Goal: Task Accomplishment & Management: Manage account settings

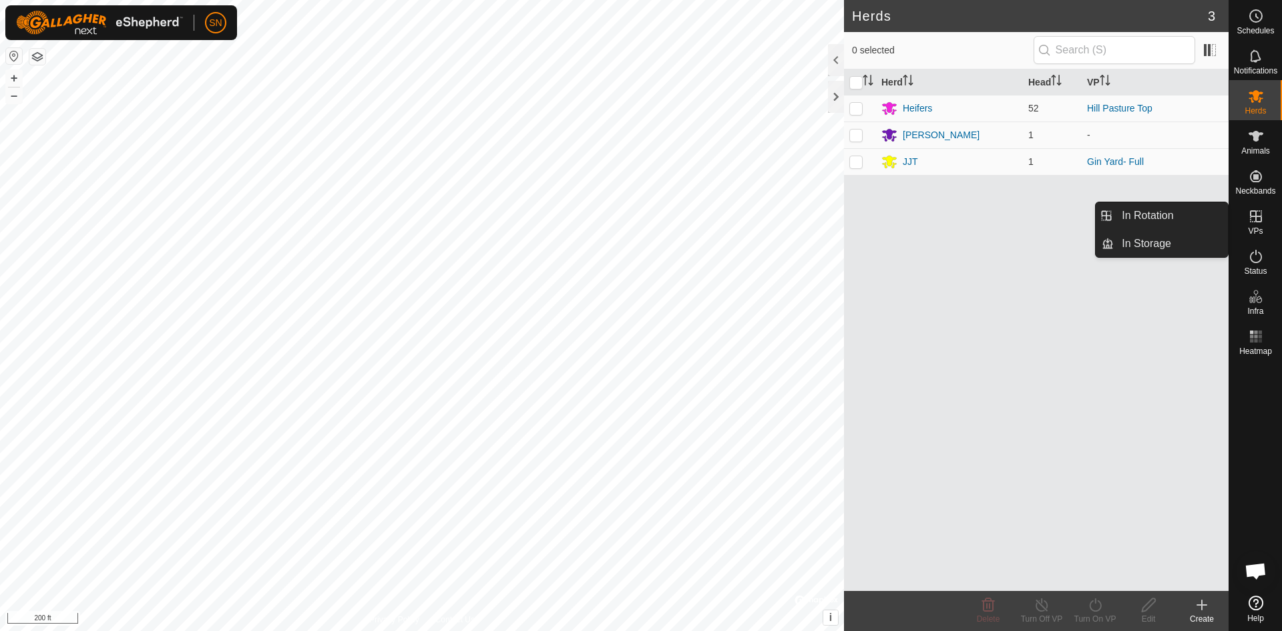
click at [1264, 216] on icon at bounding box center [1256, 216] width 16 height 16
click at [1169, 217] on link "In Rotation" at bounding box center [1171, 215] width 114 height 27
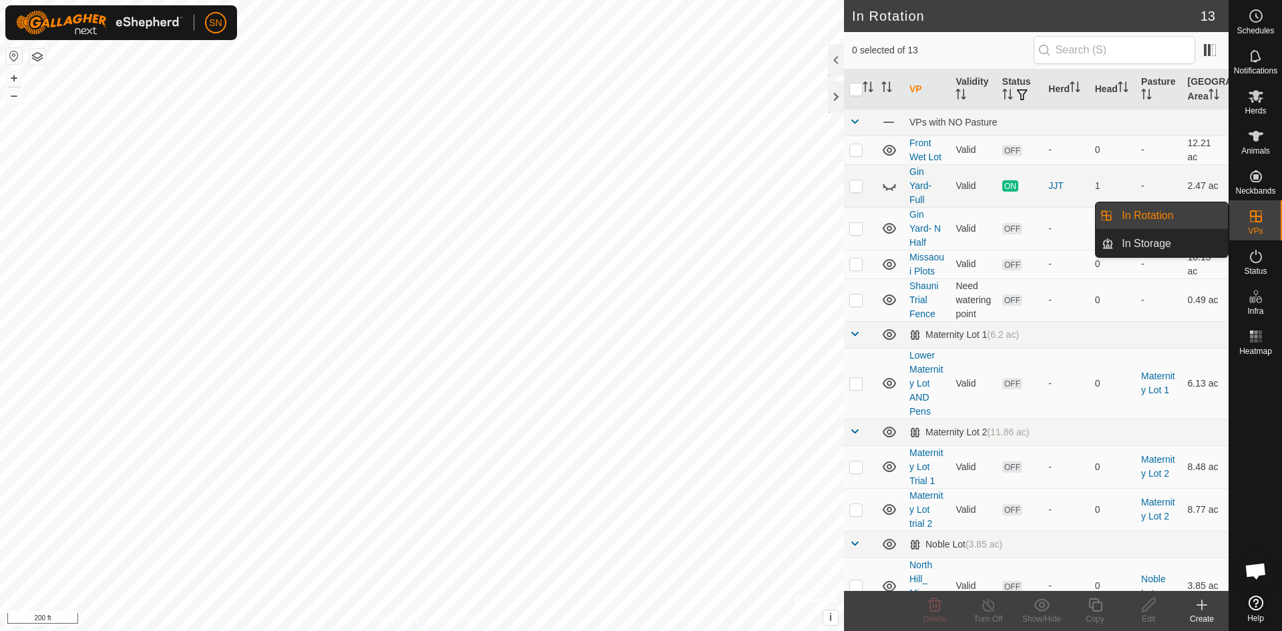
click at [1169, 217] on link "In Rotation" at bounding box center [1171, 215] width 114 height 27
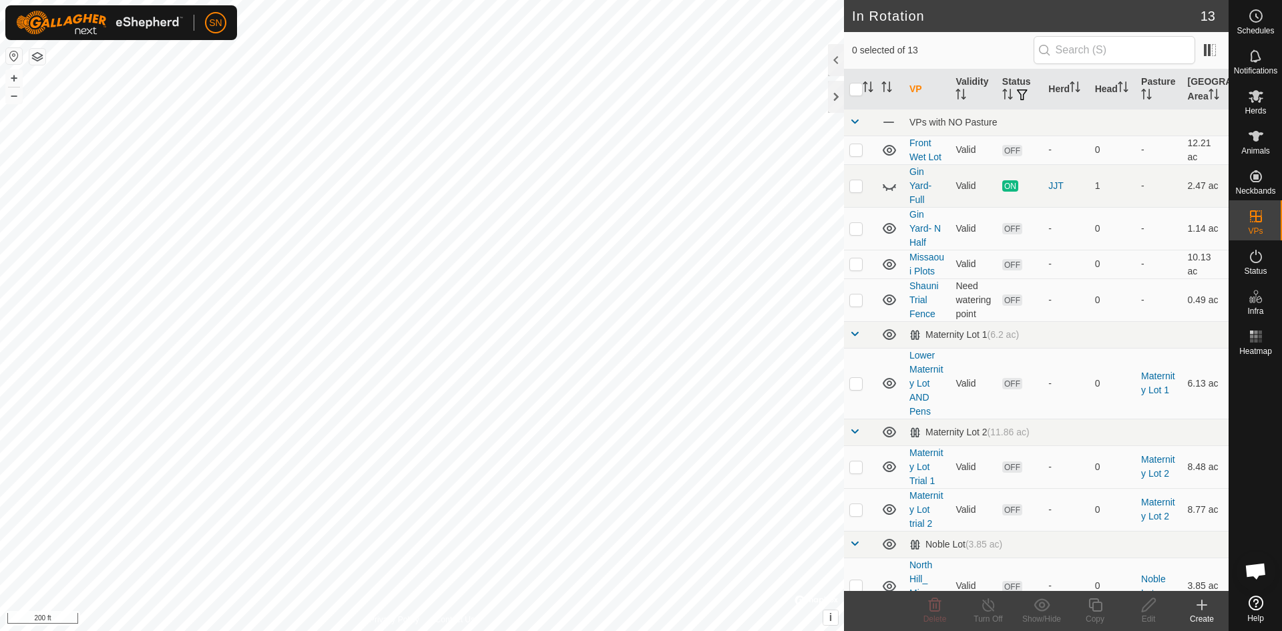
click at [1202, 609] on icon at bounding box center [1202, 604] width 0 height 9
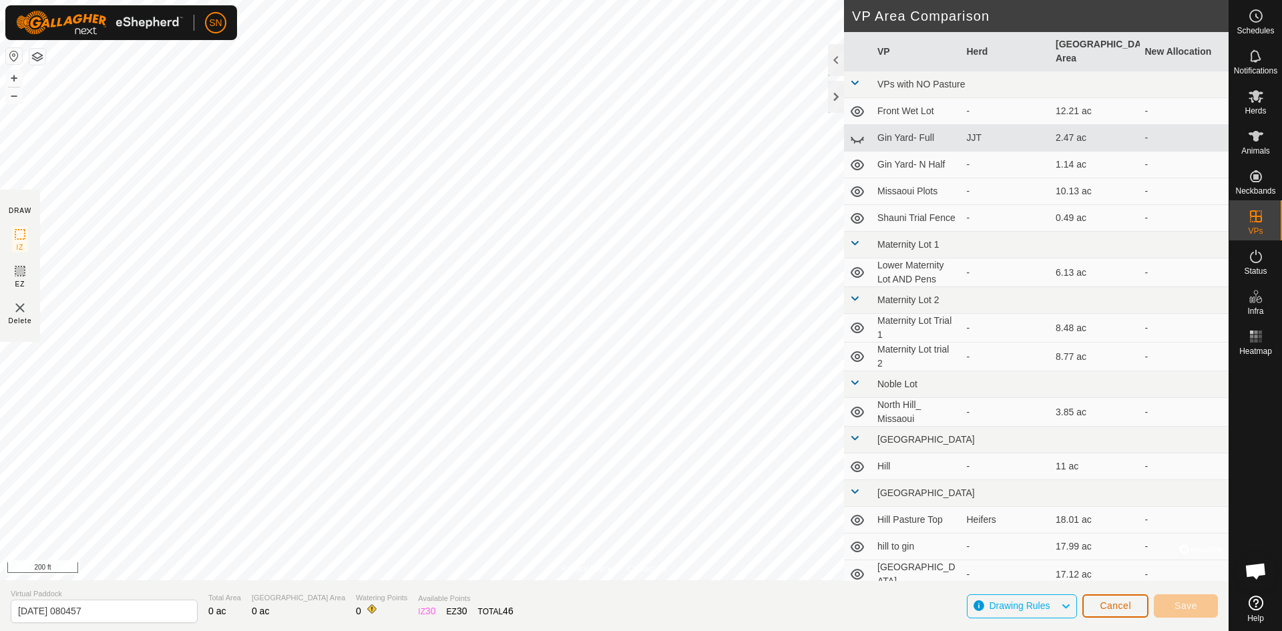
click at [1128, 612] on button "Cancel" at bounding box center [1116, 605] width 66 height 23
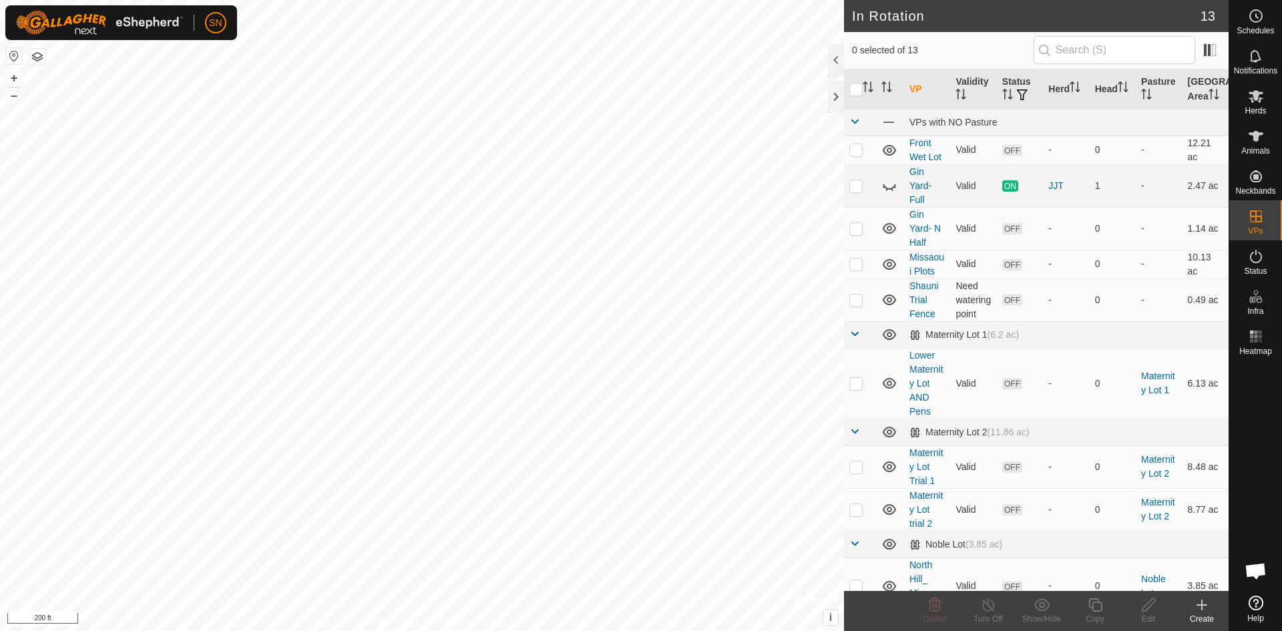
click at [1198, 609] on icon at bounding box center [1202, 605] width 16 height 16
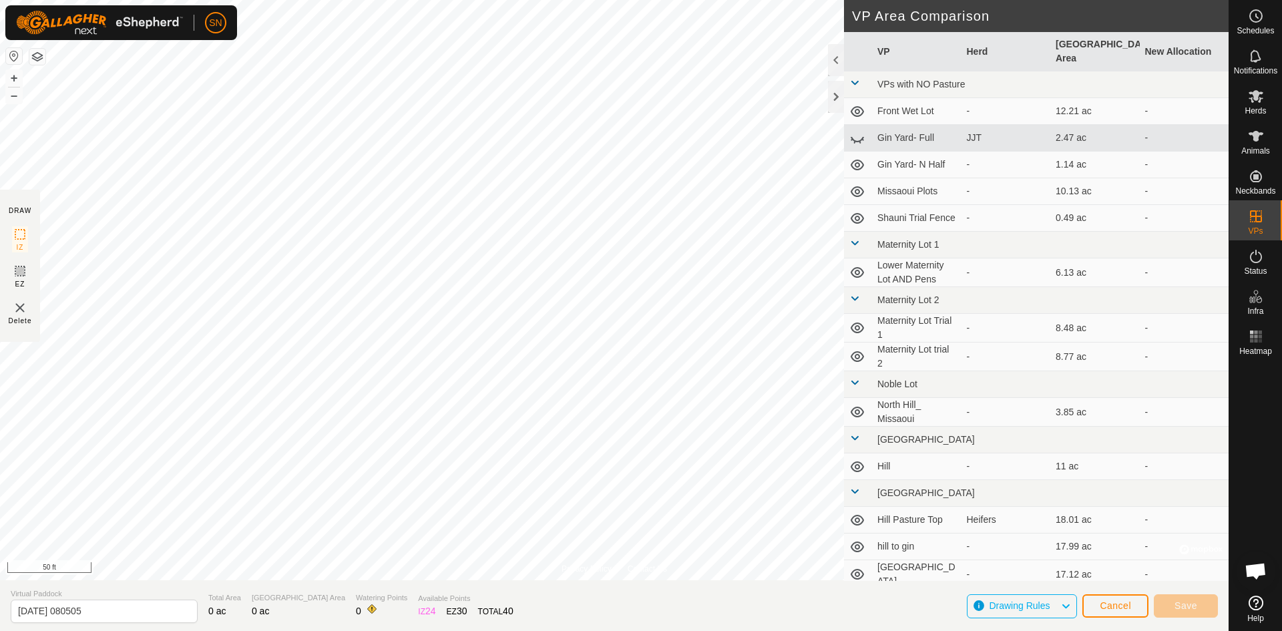
click at [467, 630] on html "SN Schedules Notifications Herds Animals Neckbands VPs Status Infra Heatmap Hel…" at bounding box center [641, 315] width 1282 height 631
click at [309, 630] on html "SN Schedules Notifications Herds Animals Neckbands VPs Status Infra Heatmap Hel…" at bounding box center [641, 315] width 1282 height 631
click at [488, 630] on html "SN Schedules Notifications Herds Animals Neckbands VPs Status Infra Heatmap Hel…" at bounding box center [641, 315] width 1282 height 631
click at [863, 0] on html "SN Schedules Notifications Herds Animals Neckbands VPs Status Infra Heatmap Hel…" at bounding box center [641, 315] width 1282 height 631
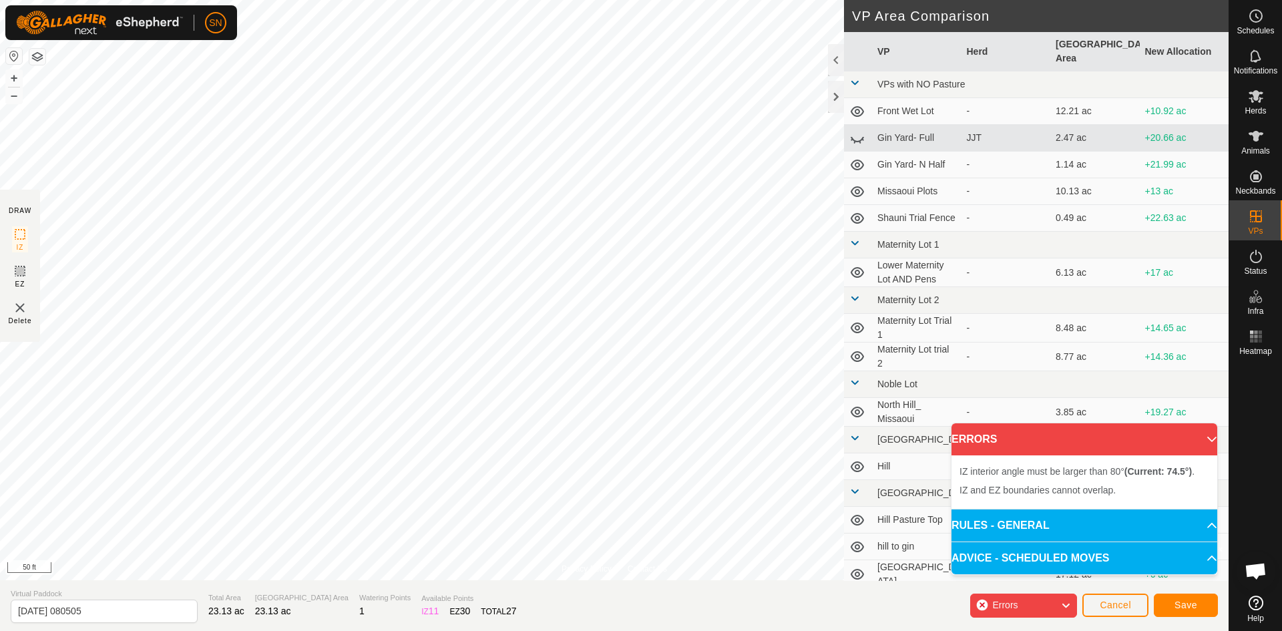
click at [494, 0] on html "SN Schedules Notifications Herds Animals Neckbands VPs Status Infra Heatmap Hel…" at bounding box center [641, 315] width 1282 height 631
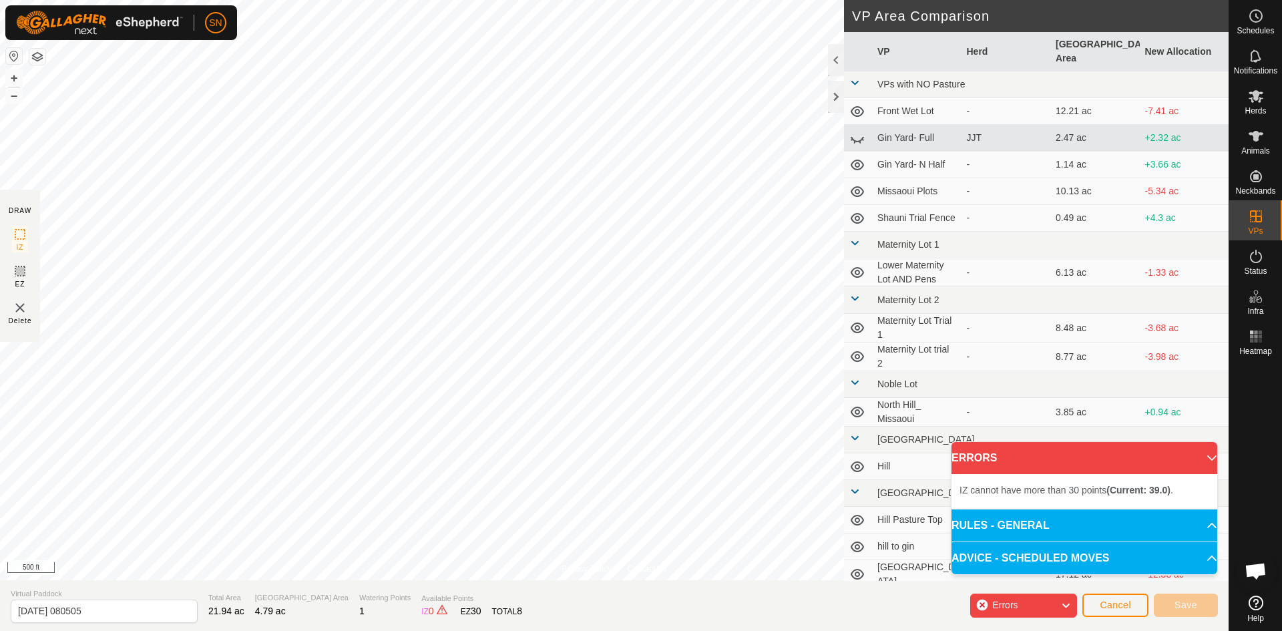
click at [732, 622] on div "Privacy Policy Contact Us + – ⇧ i © Mapbox , © OpenStreetMap , Improve this map…" at bounding box center [614, 315] width 1229 height 631
click at [888, 0] on html "SN Schedules Notifications Herds Animals Neckbands VPs Status Infra Heatmap Hel…" at bounding box center [641, 315] width 1282 height 631
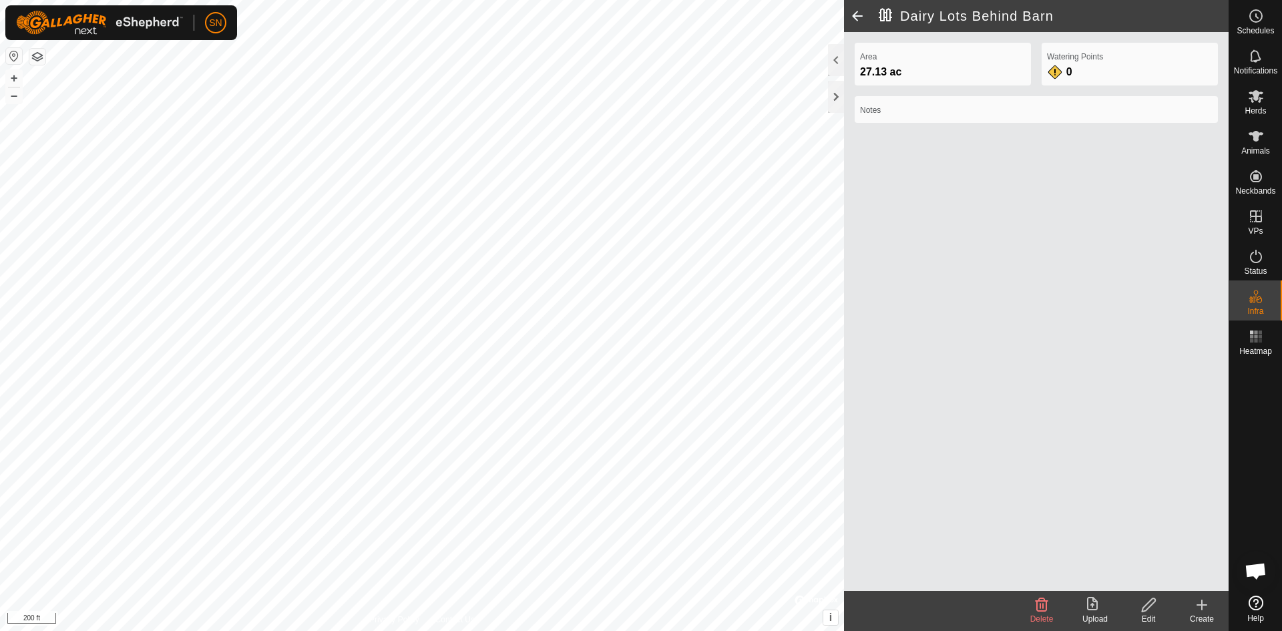
click at [860, 16] on span at bounding box center [857, 16] width 27 height 32
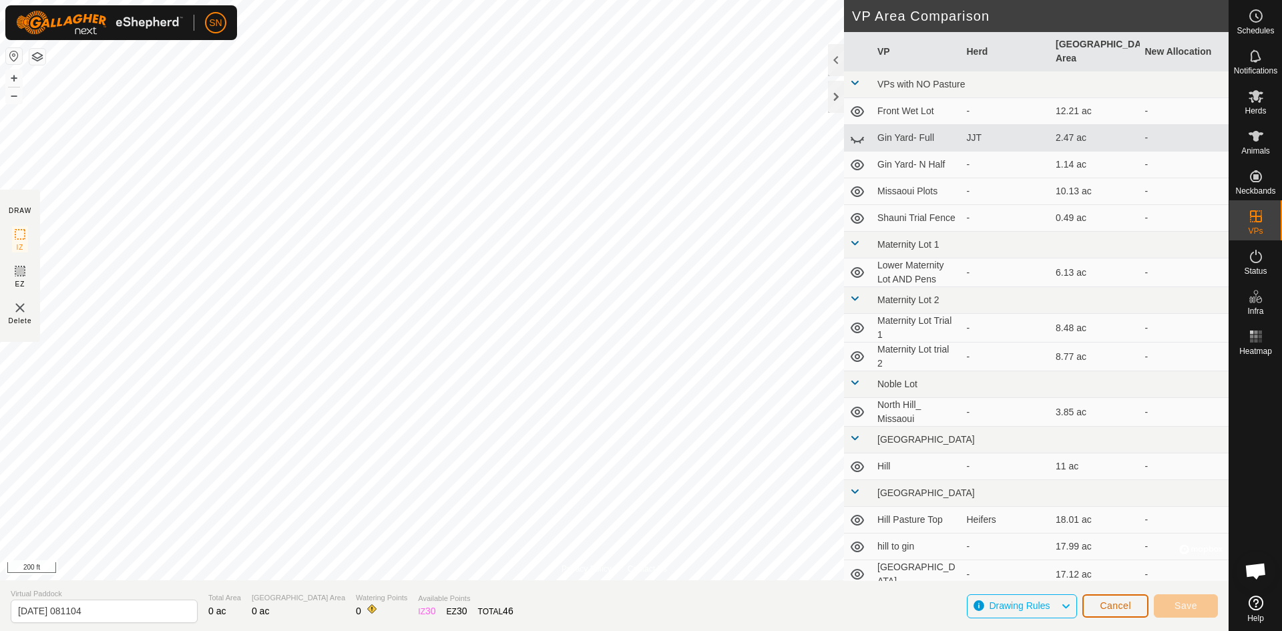
click at [1126, 608] on span "Cancel" at bounding box center [1115, 605] width 31 height 11
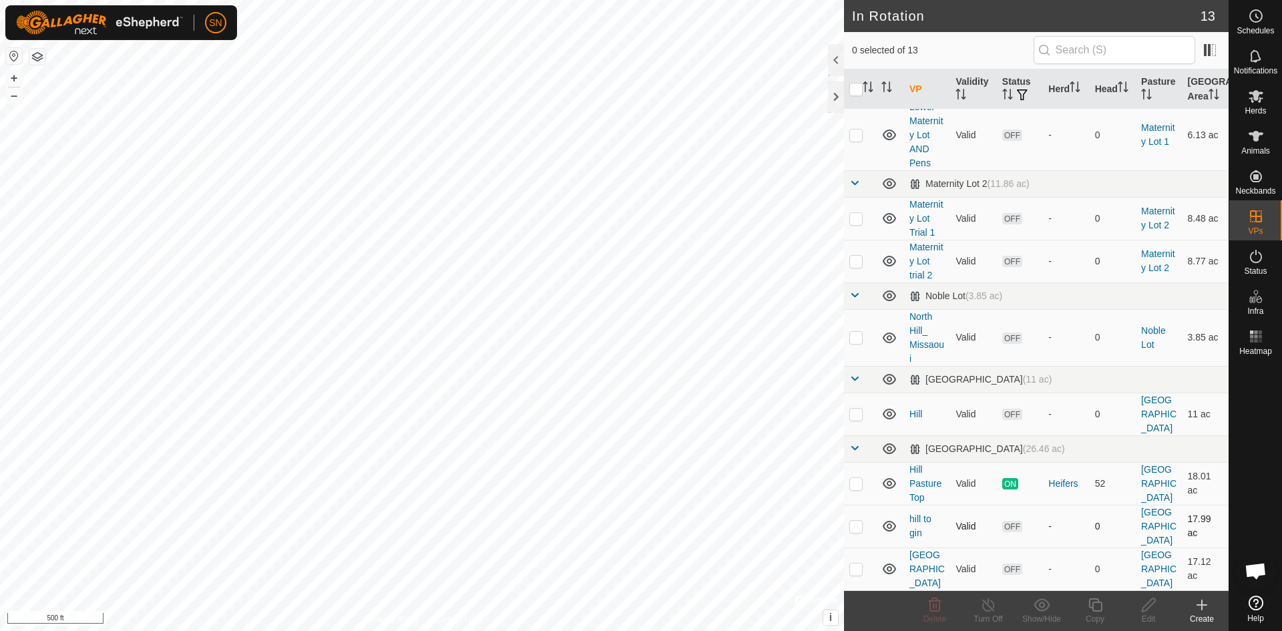
scroll to position [277, 0]
click at [1201, 608] on icon at bounding box center [1202, 605] width 16 height 16
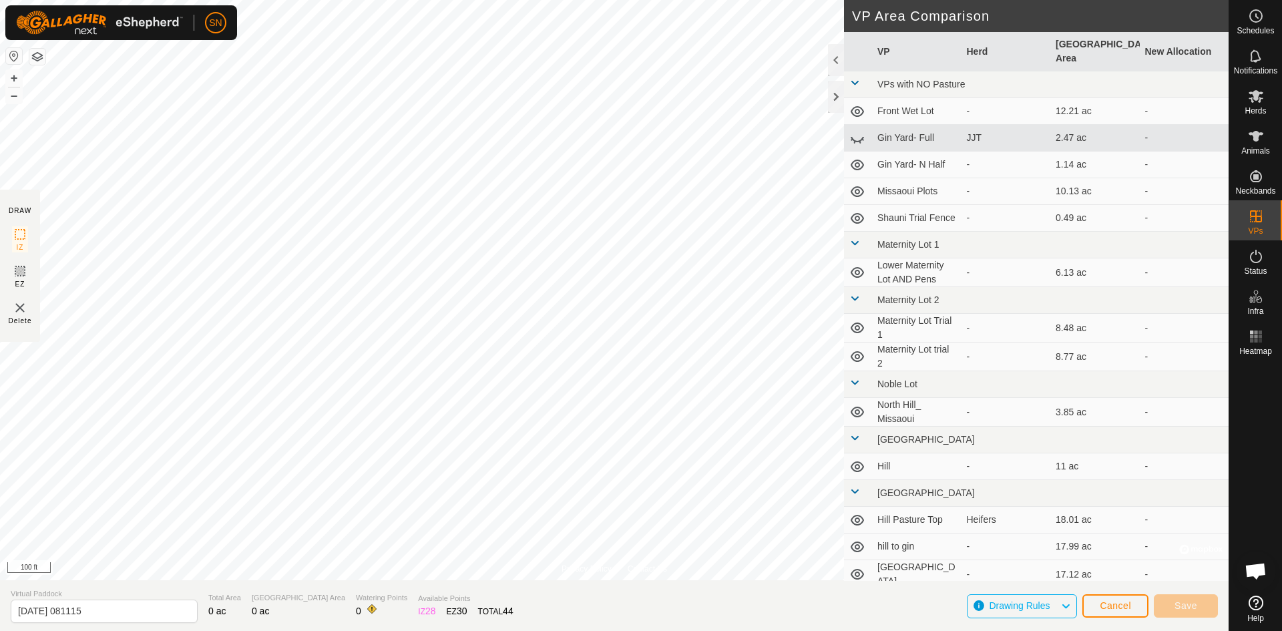
click at [634, 616] on div "Privacy Policy Contact Us + – ⇧ i © Mapbox , © OpenStreetMap , Improve this map…" at bounding box center [614, 315] width 1229 height 631
click at [884, 630] on html "SN Schedules Notifications Herds Animals Neckbands VPs Status Infra Heatmap Hel…" at bounding box center [641, 315] width 1282 height 631
drag, startPoint x: 600, startPoint y: 563, endPoint x: 361, endPoint y: -58, distance: 665.6
click at [361, 0] on html "SN Schedules Notifications Herds Animals Neckbands VPs Status Infra Heatmap Hel…" at bounding box center [641, 315] width 1282 height 631
click at [317, 0] on html "SN Schedules Notifications Herds Animals Neckbands VPs Status Infra Heatmap Hel…" at bounding box center [641, 315] width 1282 height 631
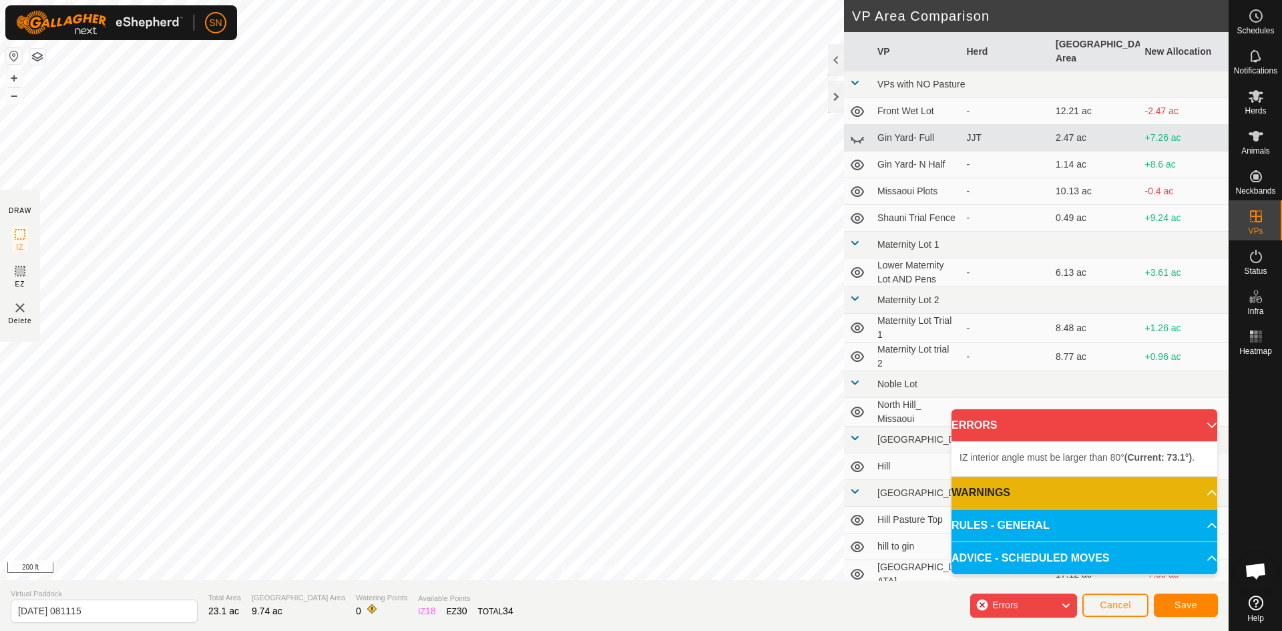
click at [491, 612] on div "Privacy Policy Contact Us 4882 3552490266 Heifers Hill Pasture Top + – ⇧ i © Ma…" at bounding box center [614, 315] width 1229 height 631
click at [412, 630] on html "SN Schedules Notifications Herds Animals Neckbands VPs Status Infra Heatmap Hel…" at bounding box center [641, 315] width 1282 height 631
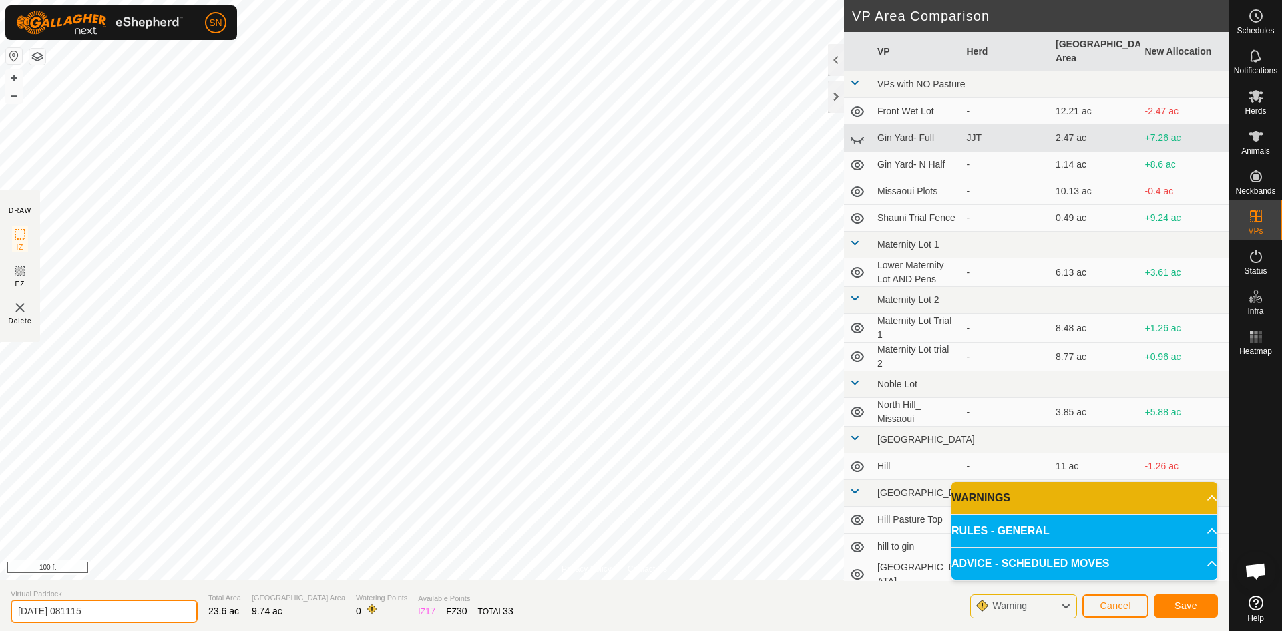
drag, startPoint x: 133, startPoint y: 610, endPoint x: 4, endPoint y: 626, distance: 129.9
click at [4, 626] on section "Virtual Paddock [DATE] 081115 Total Area 23.6 ac Grazing Area 9.74 ac Watering …" at bounding box center [614, 605] width 1229 height 51
type input "hill to dairy"
click at [170, 616] on input "hill to dairy" at bounding box center [104, 611] width 187 height 23
click at [1179, 606] on span "Save" at bounding box center [1186, 605] width 23 height 11
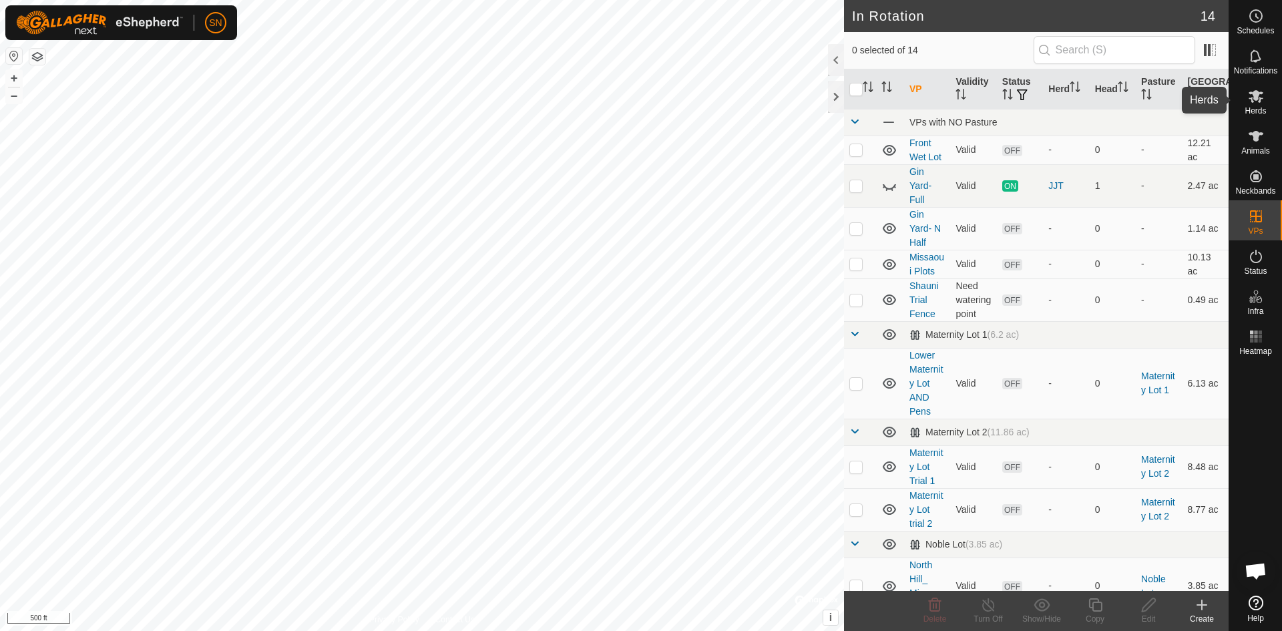
click at [1253, 95] on icon at bounding box center [1256, 96] width 15 height 13
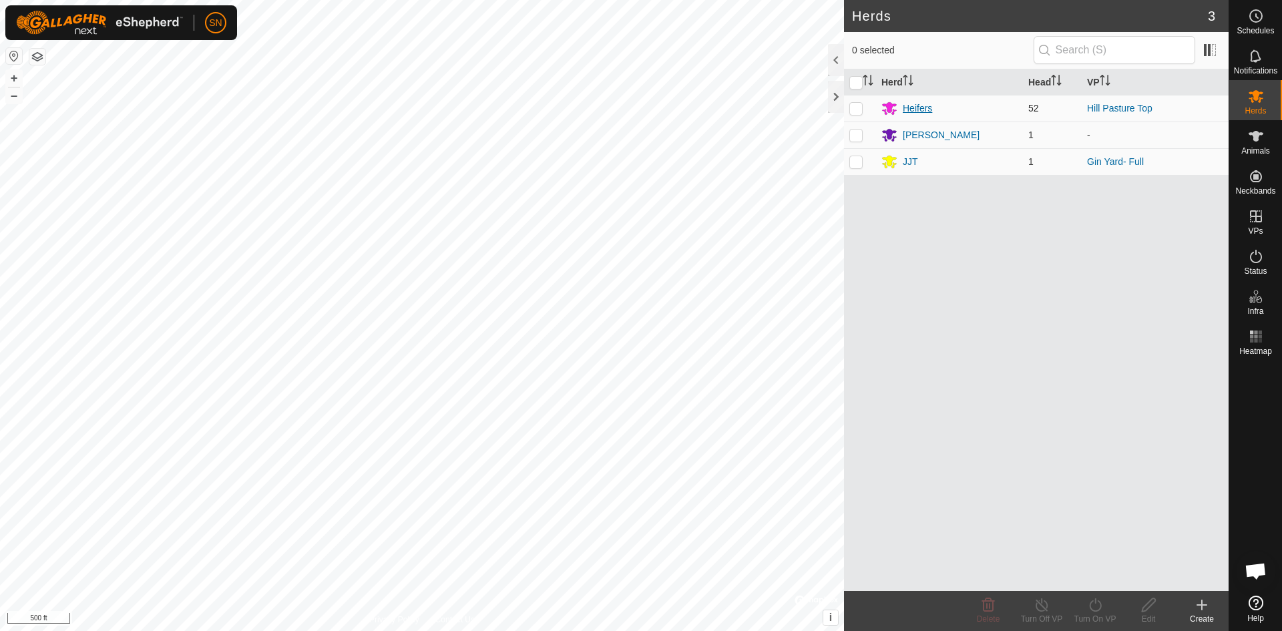
click at [928, 106] on div "Heifers" at bounding box center [917, 109] width 29 height 14
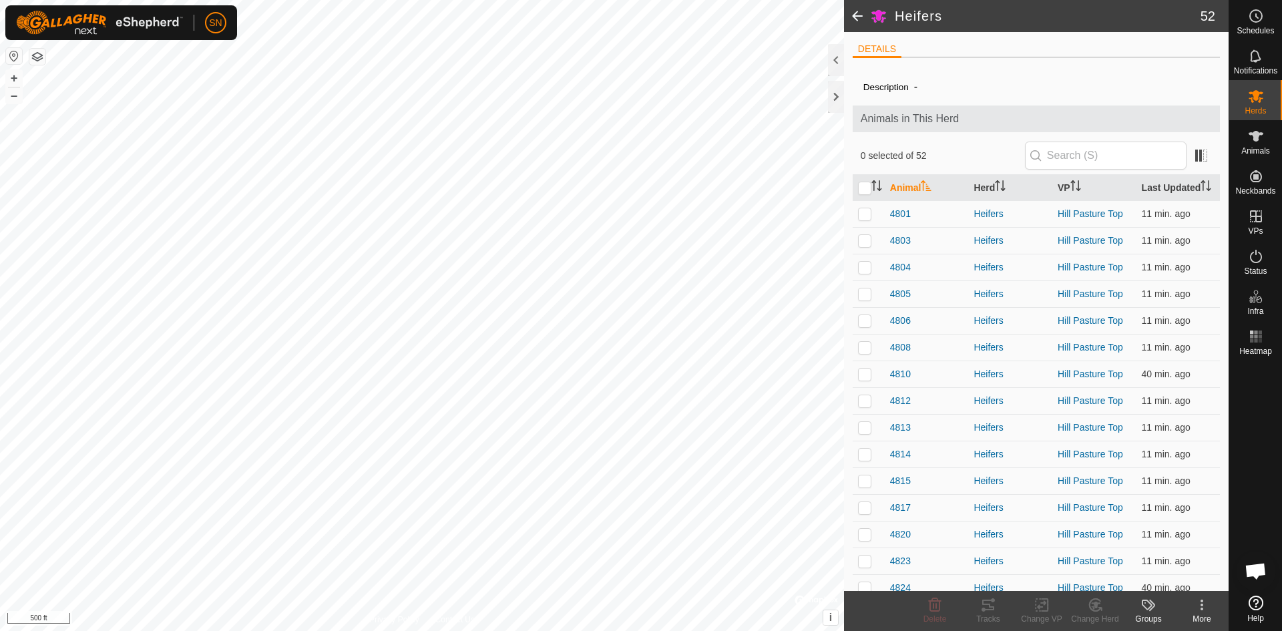
click at [856, 17] on span at bounding box center [857, 16] width 27 height 32
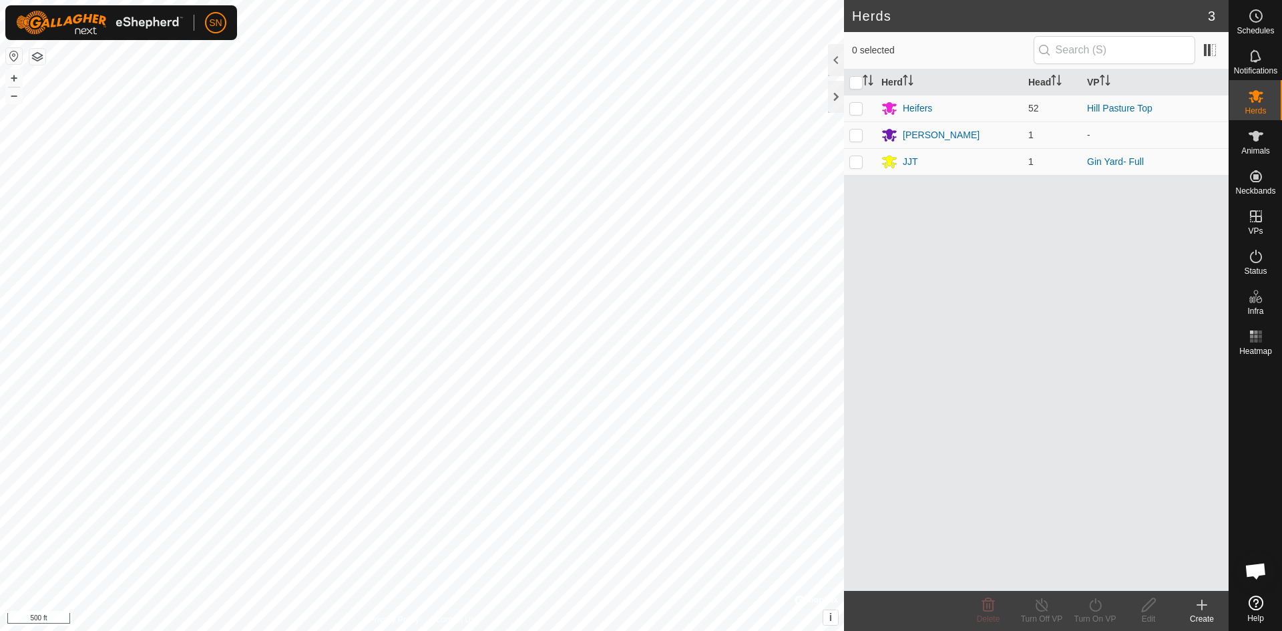
drag, startPoint x: 1091, startPoint y: 108, endPoint x: 1007, endPoint y: 385, distance: 289.2
click at [1007, 385] on div "Herd Head VP Heifers 52 Hill Pasture Top SHAUNI 1 - JJT 1 Gin Yard- Full" at bounding box center [1036, 330] width 385 height 522
click at [1263, 134] on icon at bounding box center [1256, 136] width 16 height 16
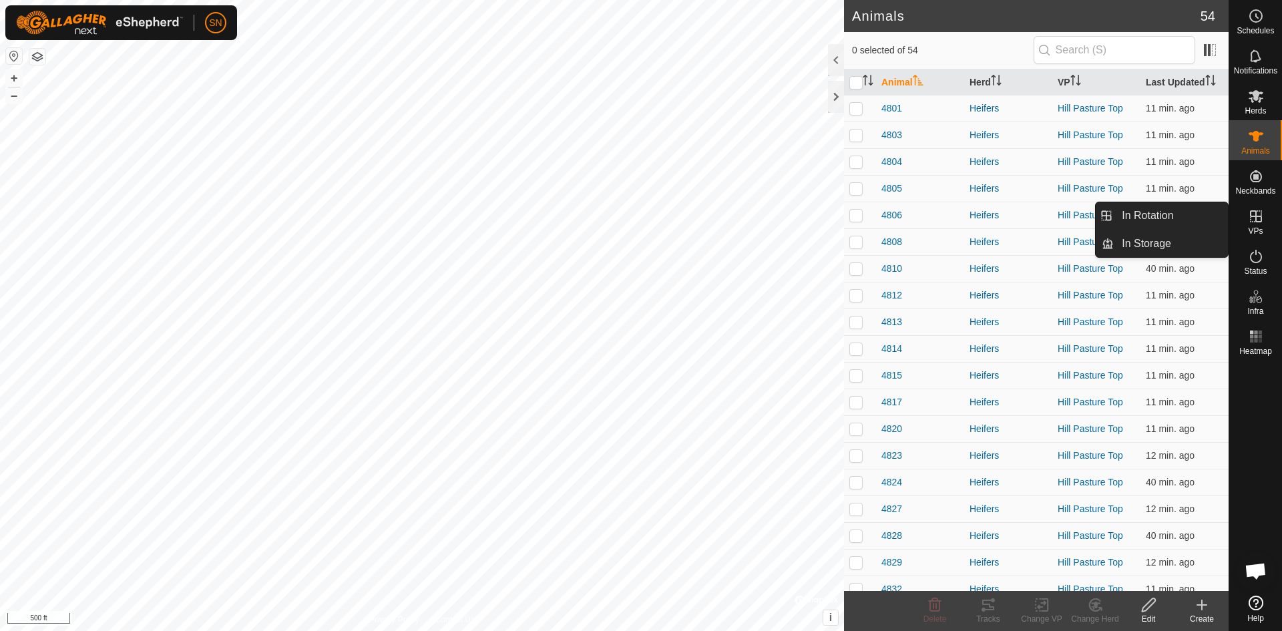
click at [1268, 214] on div "VPs" at bounding box center [1256, 220] width 53 height 40
click at [1256, 216] on icon at bounding box center [1256, 216] width 12 height 12
click at [1196, 213] on link "In Rotation" at bounding box center [1171, 215] width 114 height 27
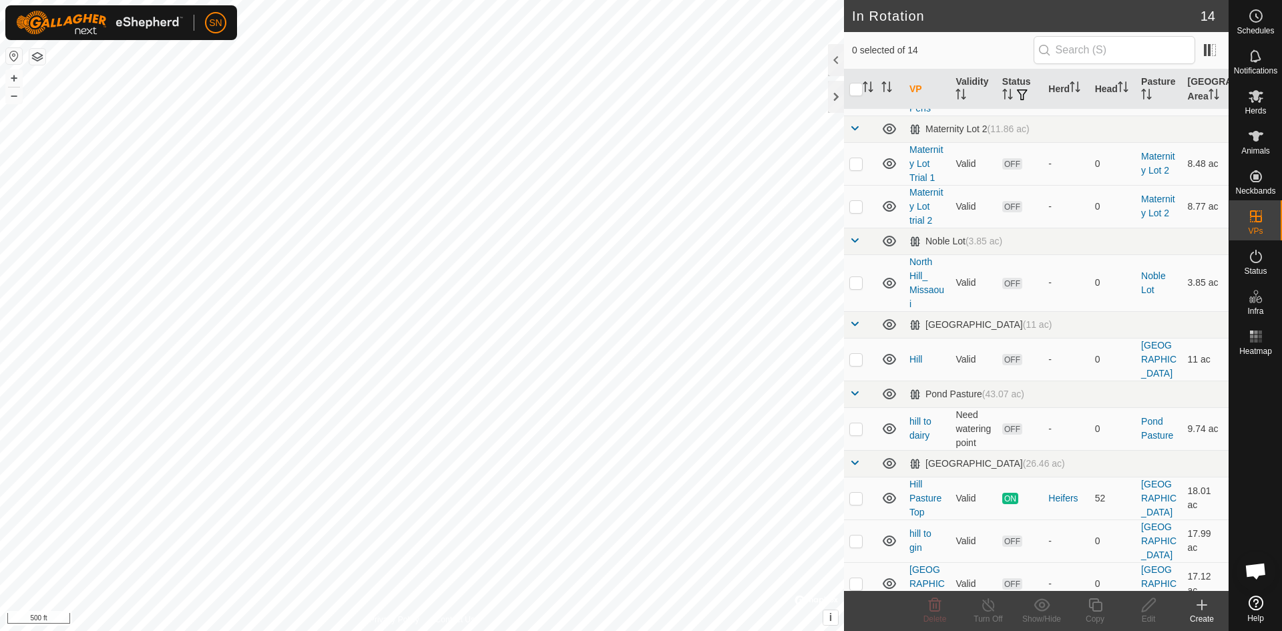
scroll to position [346, 0]
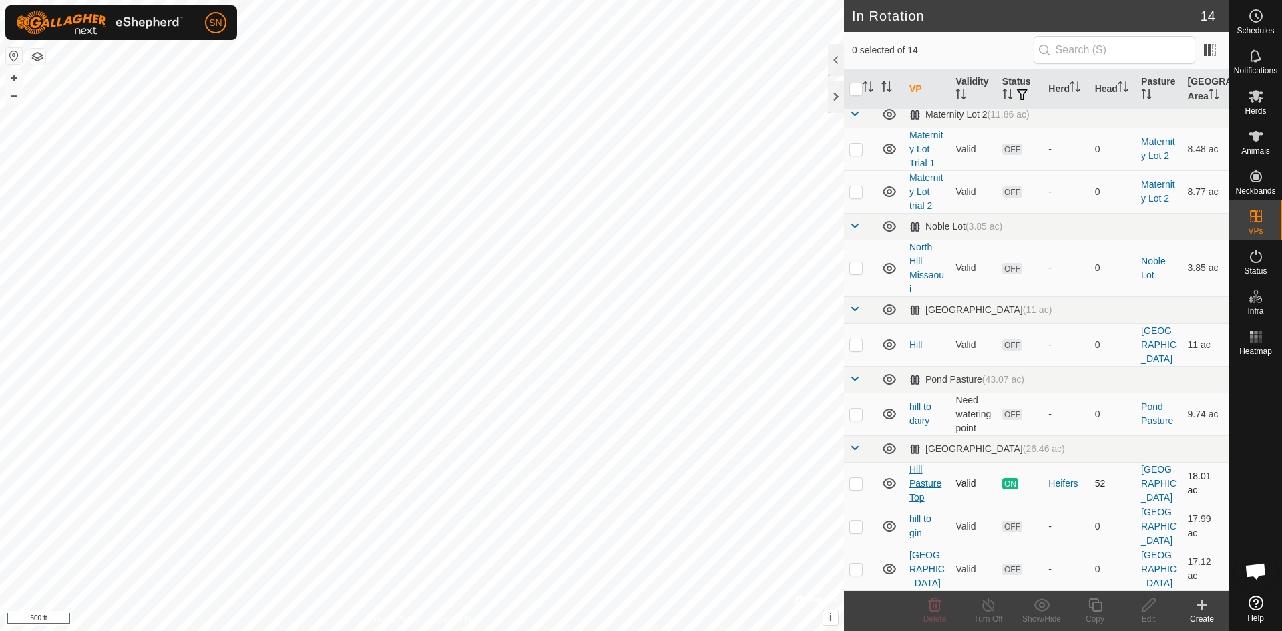
click at [929, 464] on link "Hill Pasture Top" at bounding box center [926, 483] width 32 height 39
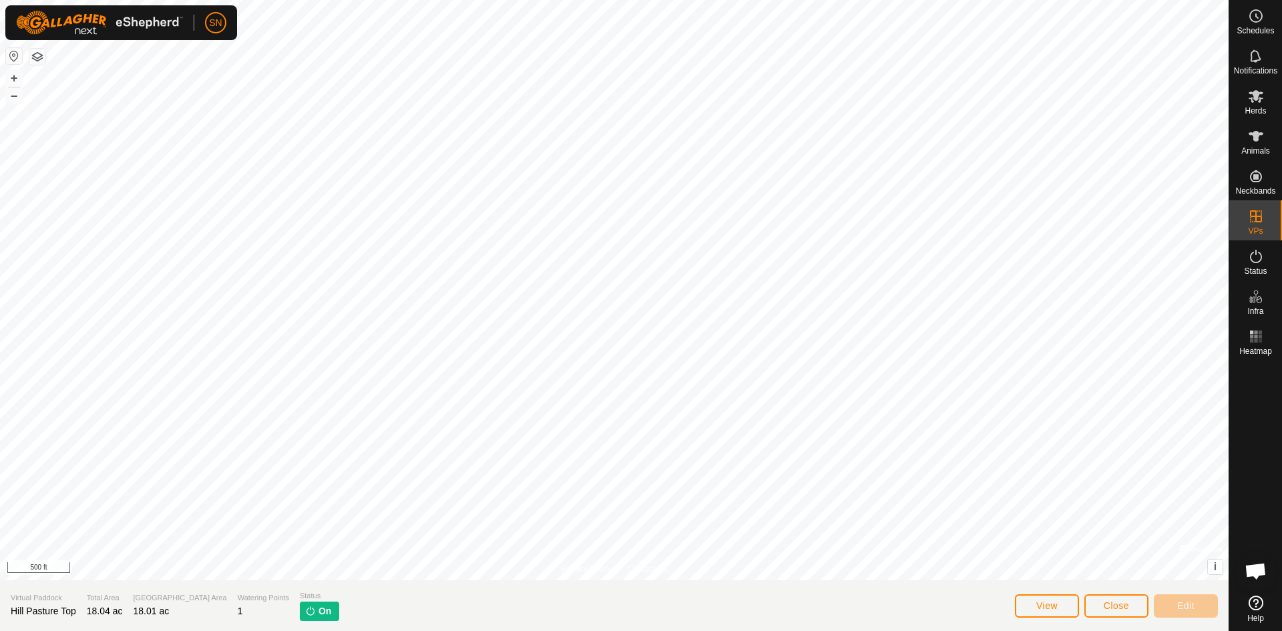
click at [319, 612] on span "On" at bounding box center [325, 611] width 13 height 14
click at [1120, 614] on button "Close" at bounding box center [1117, 605] width 64 height 23
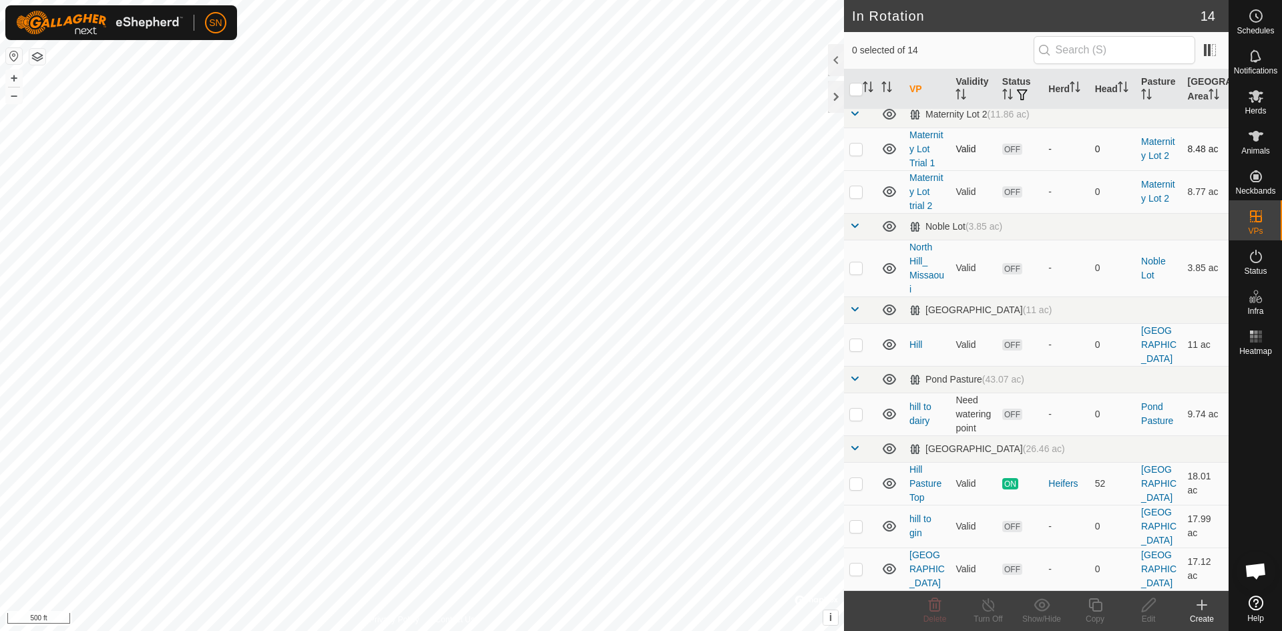
scroll to position [346, 0]
click at [1063, 477] on div "Heifers" at bounding box center [1066, 484] width 35 height 14
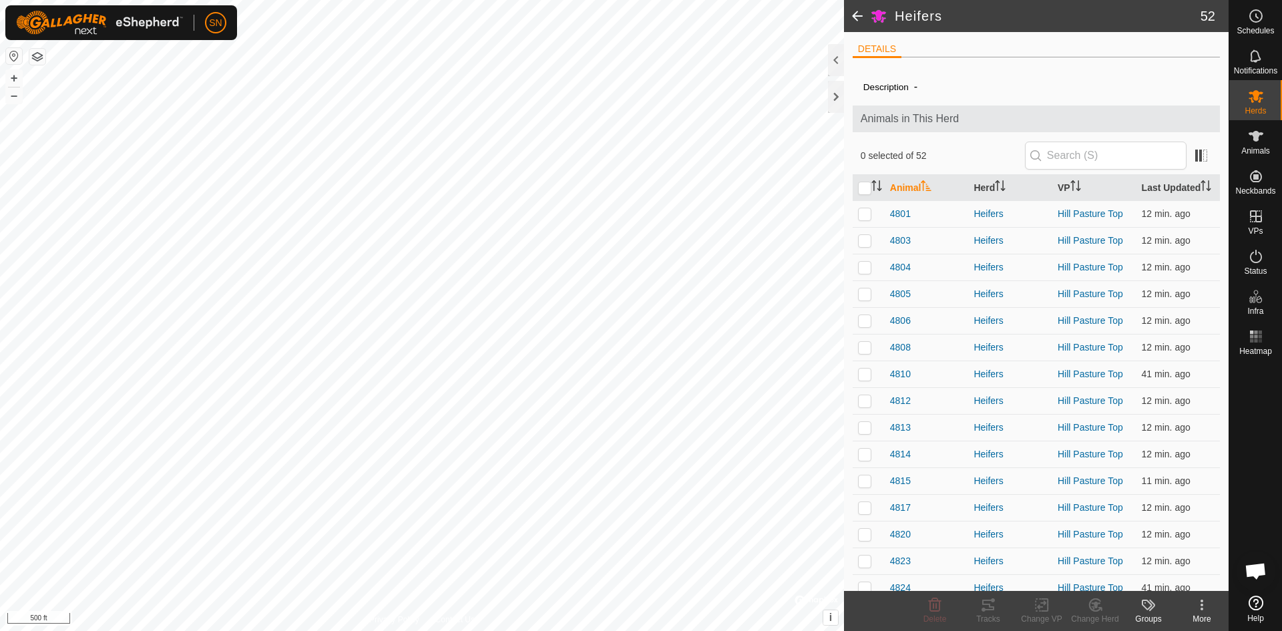
click at [860, 17] on span at bounding box center [857, 16] width 27 height 32
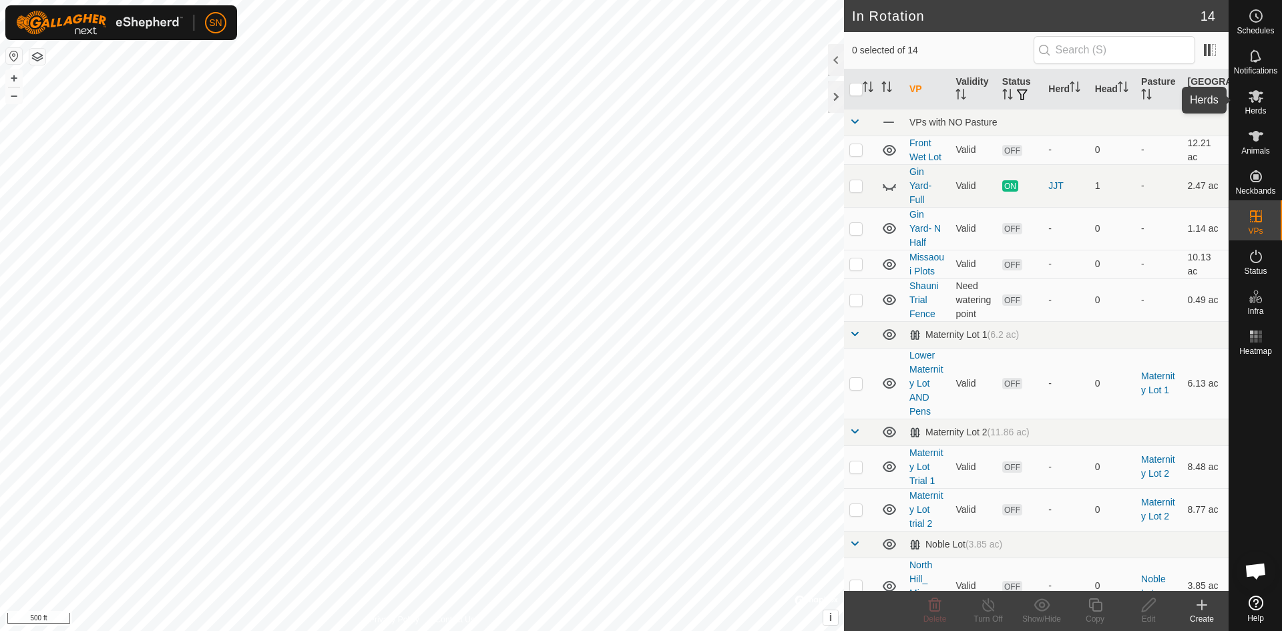
click at [1248, 110] on span "Herds" at bounding box center [1255, 111] width 21 height 8
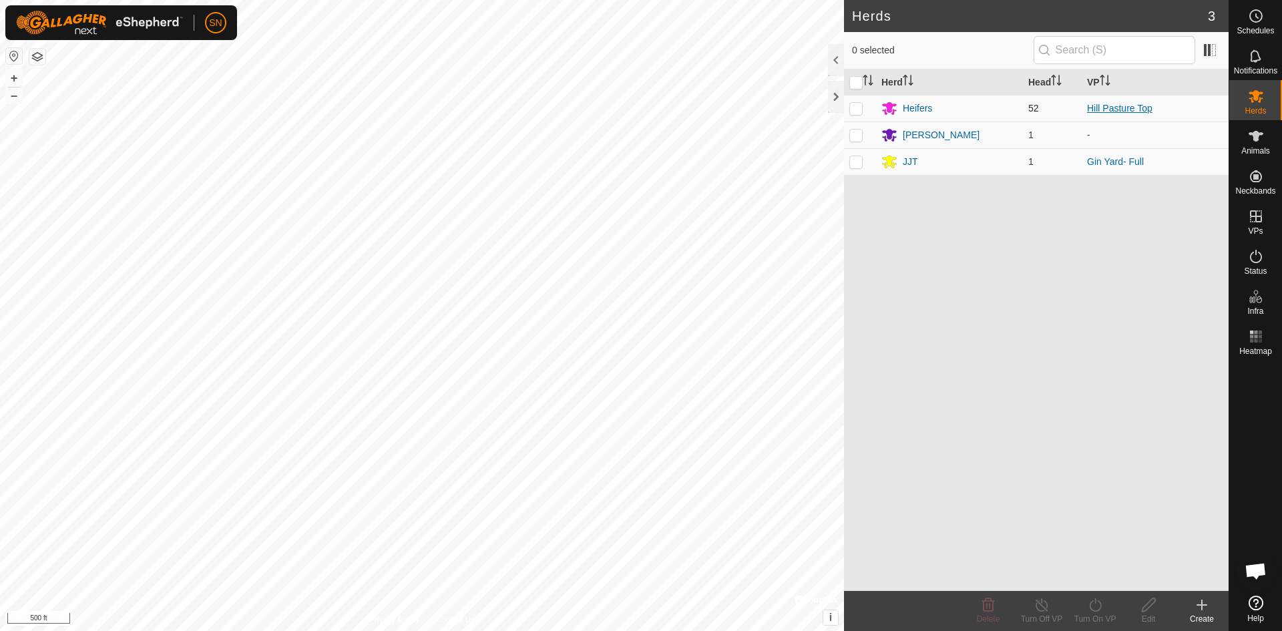
click at [1107, 105] on link "Hill Pasture Top" at bounding box center [1119, 108] width 65 height 11
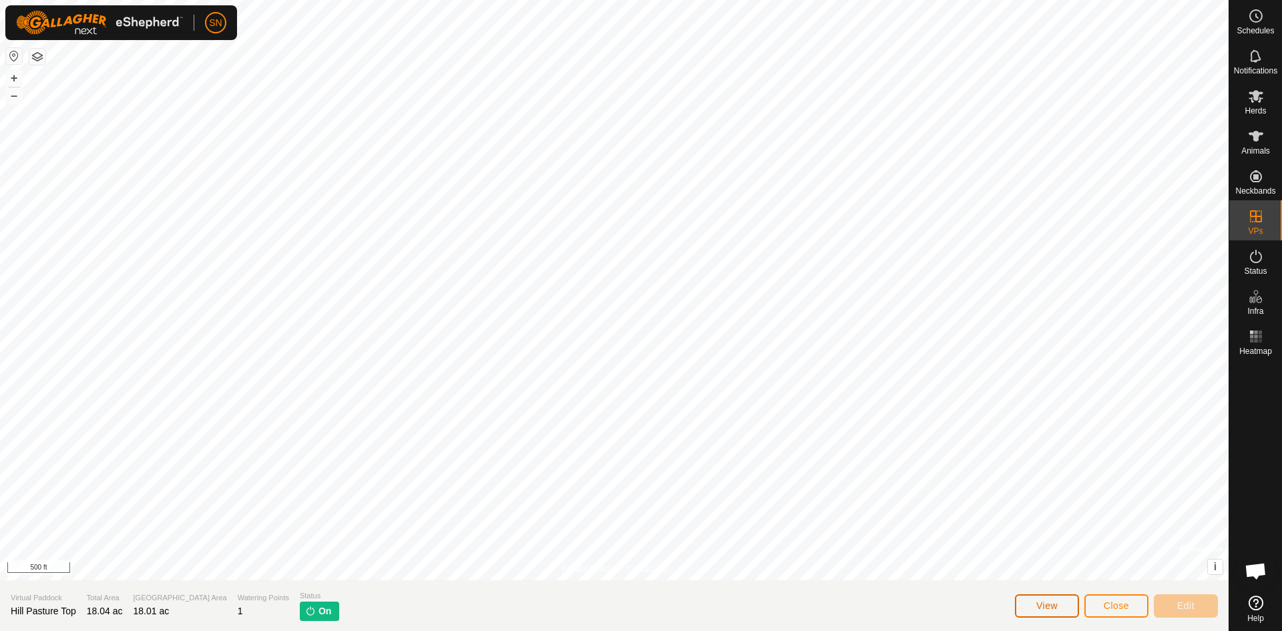
click at [1041, 604] on span "View" at bounding box center [1047, 605] width 21 height 11
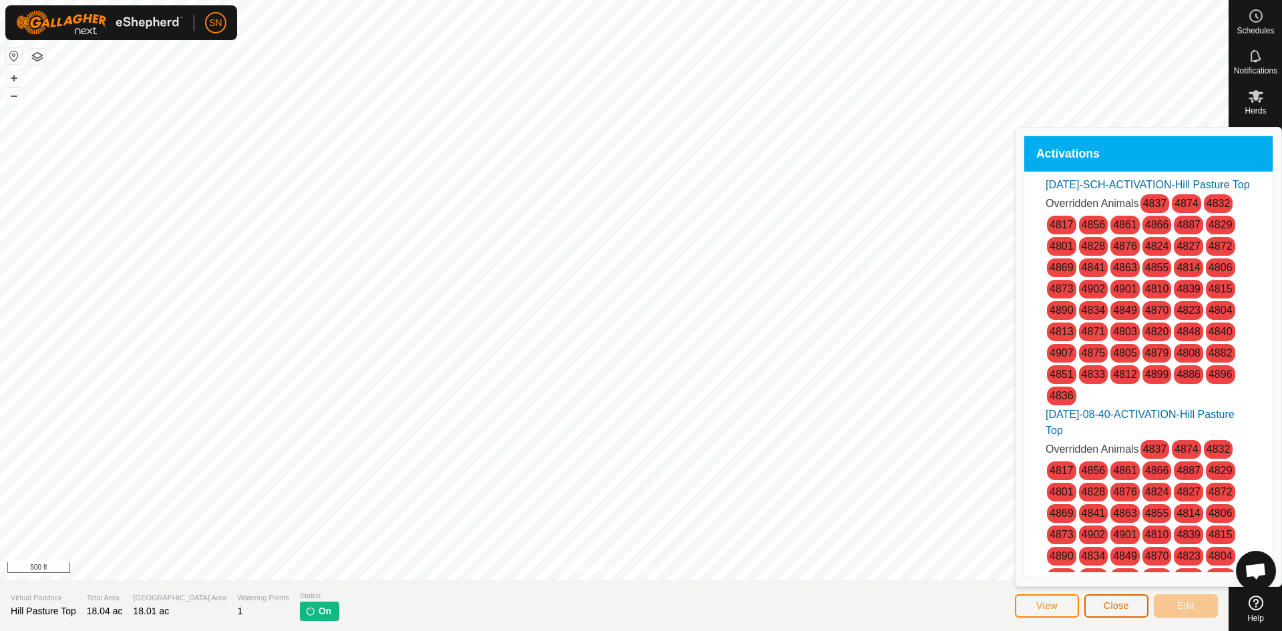
click at [1119, 612] on button "Close" at bounding box center [1117, 605] width 64 height 23
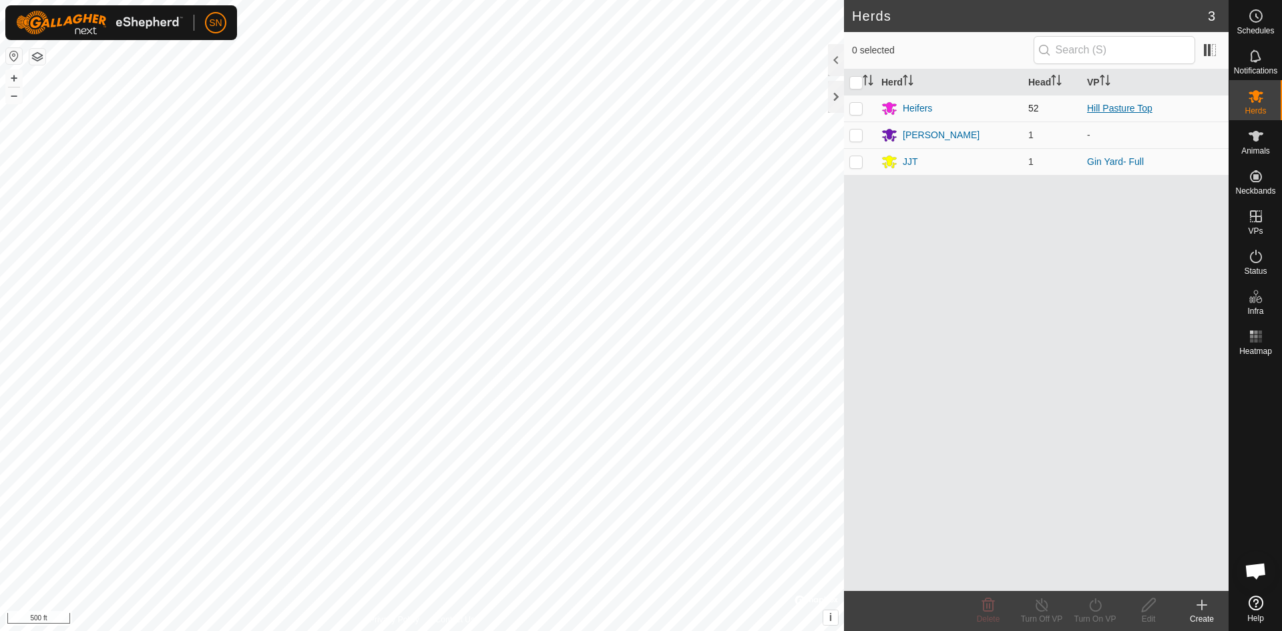
click at [1114, 110] on link "Hill Pasture Top" at bounding box center [1119, 108] width 65 height 11
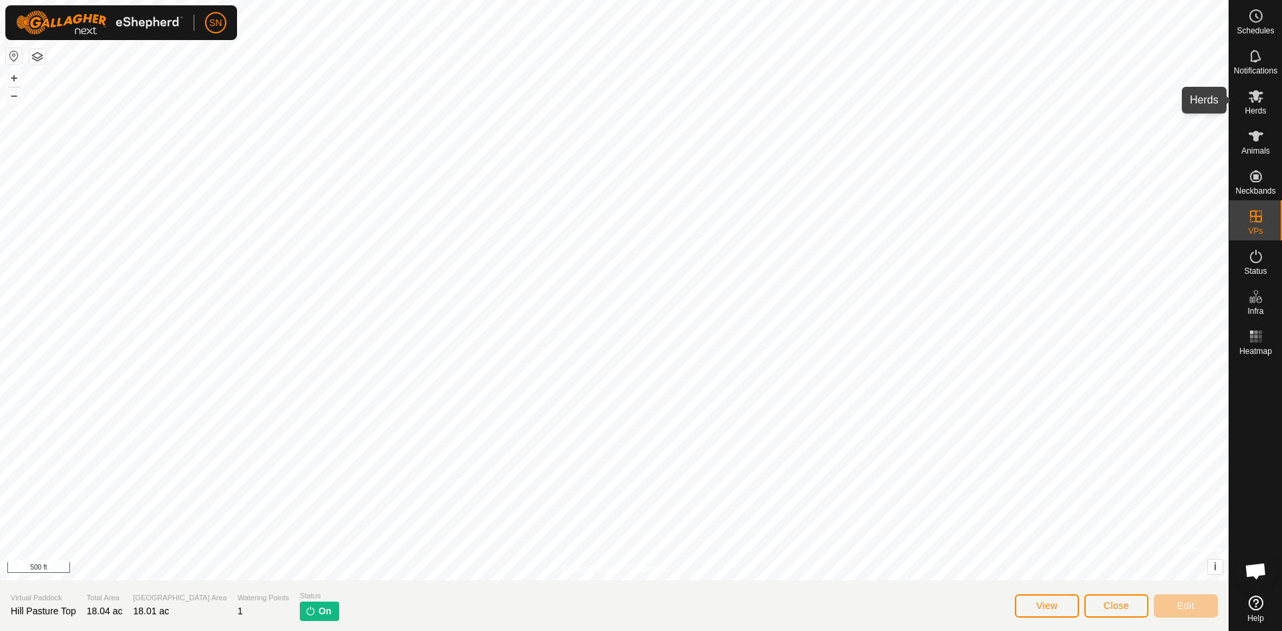
click at [1260, 103] on icon at bounding box center [1256, 96] width 16 height 16
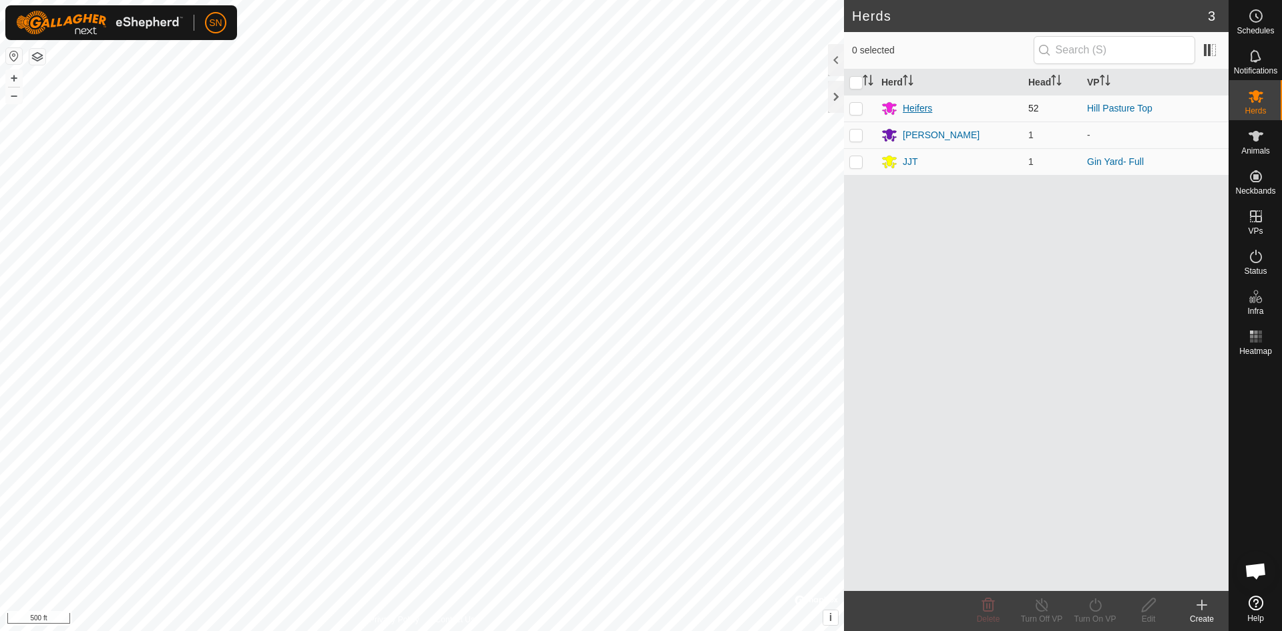
click at [920, 104] on div "Heifers" at bounding box center [917, 109] width 29 height 14
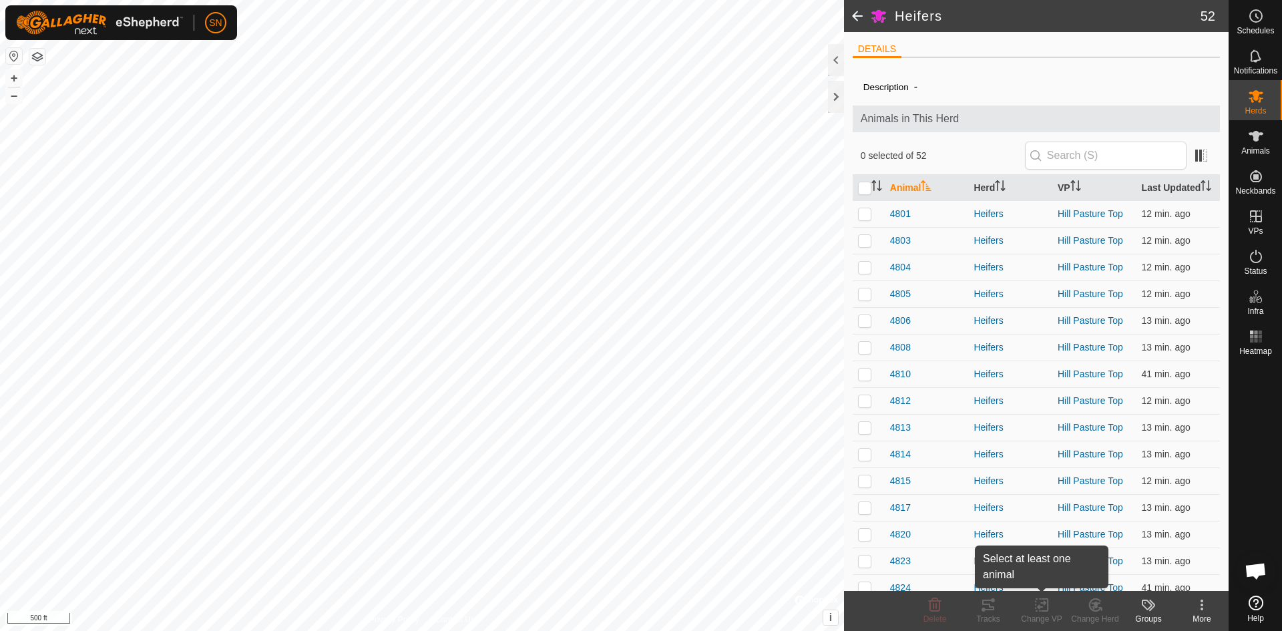
click at [1037, 616] on div "Change VP" at bounding box center [1041, 619] width 53 height 12
click at [862, 195] on input "checkbox" at bounding box center [864, 188] width 13 height 13
checkbox input "true"
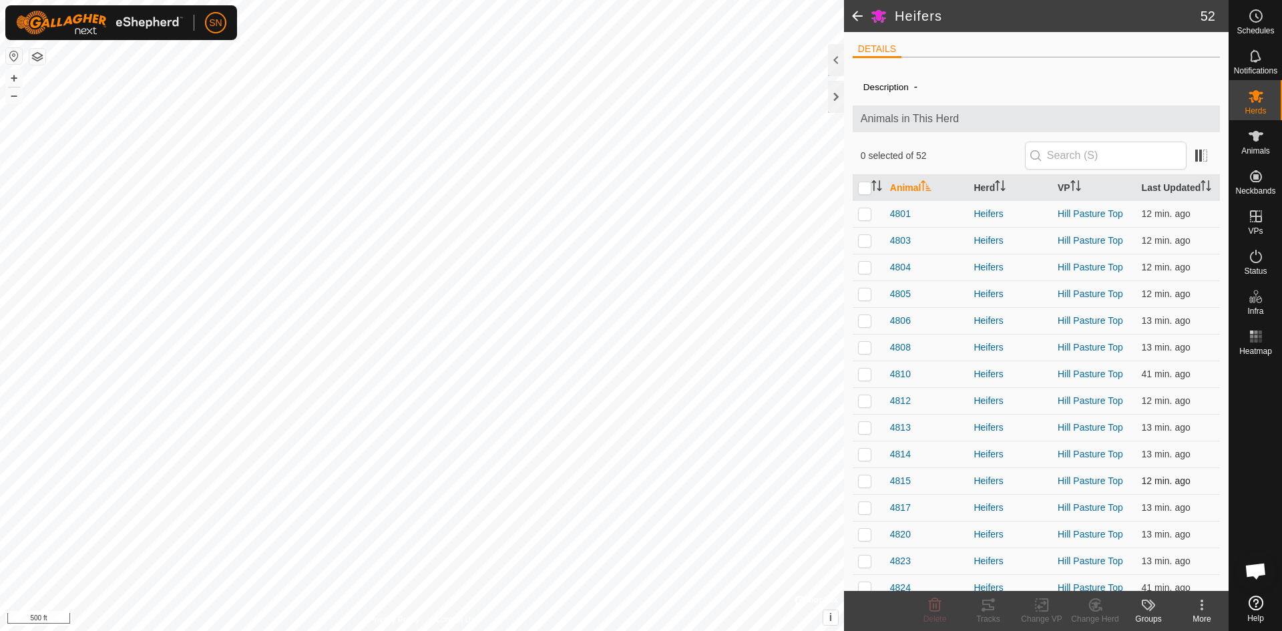
checkbox input "true"
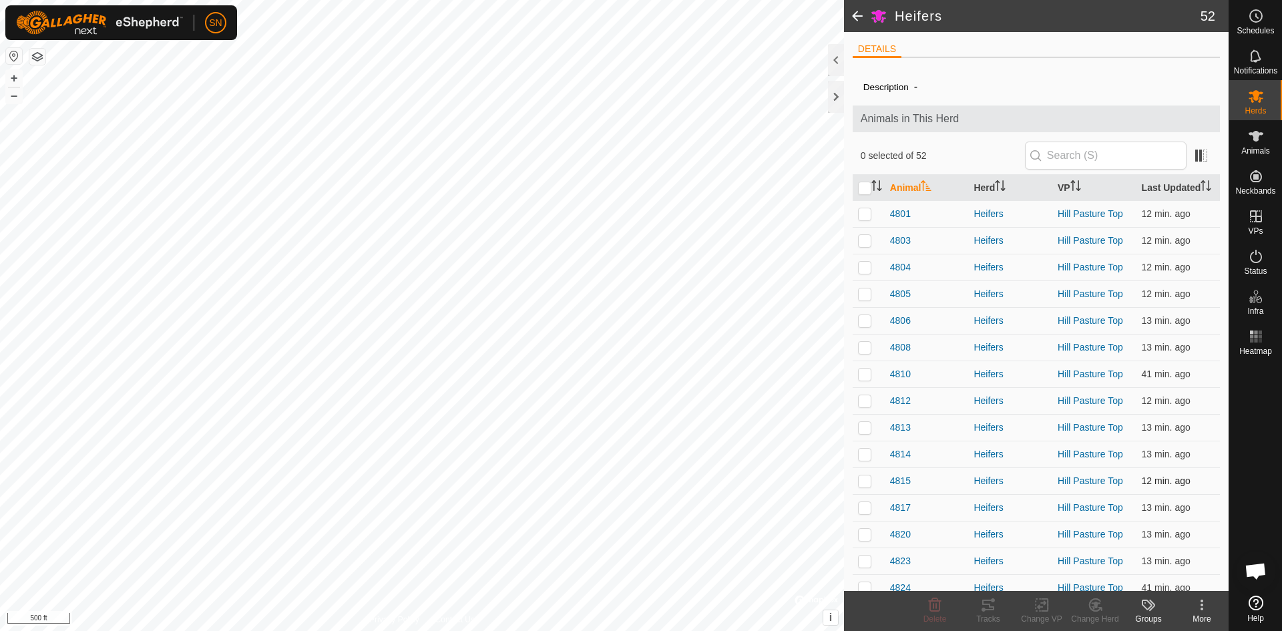
checkbox input "true"
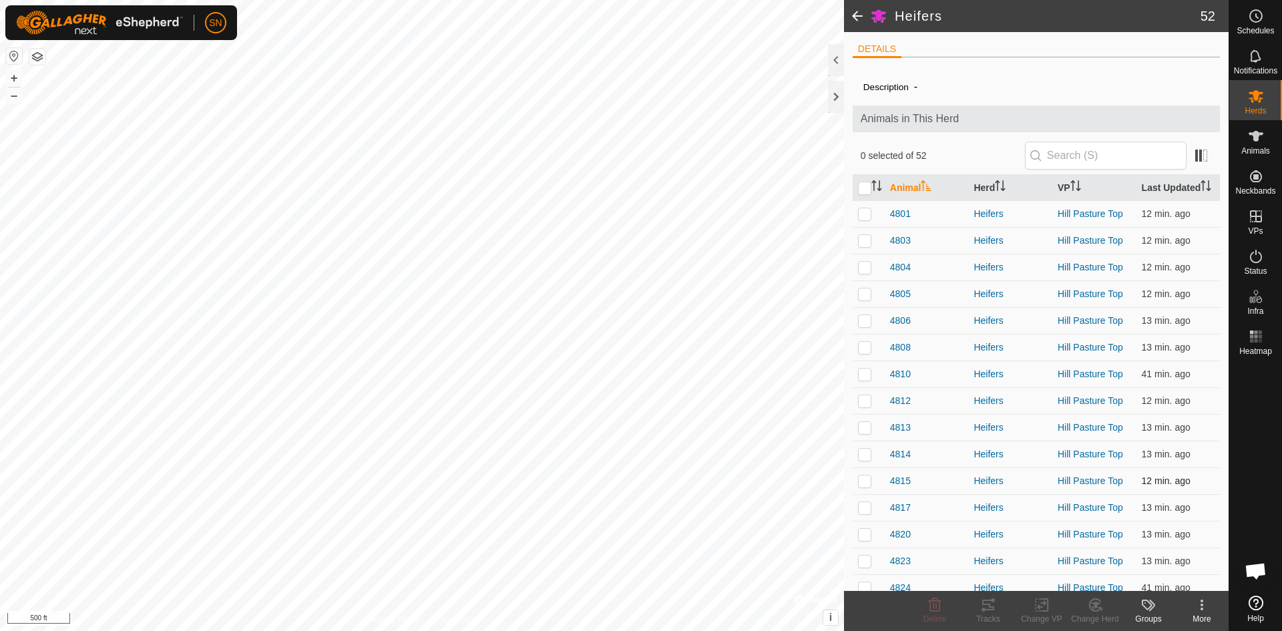
checkbox input "true"
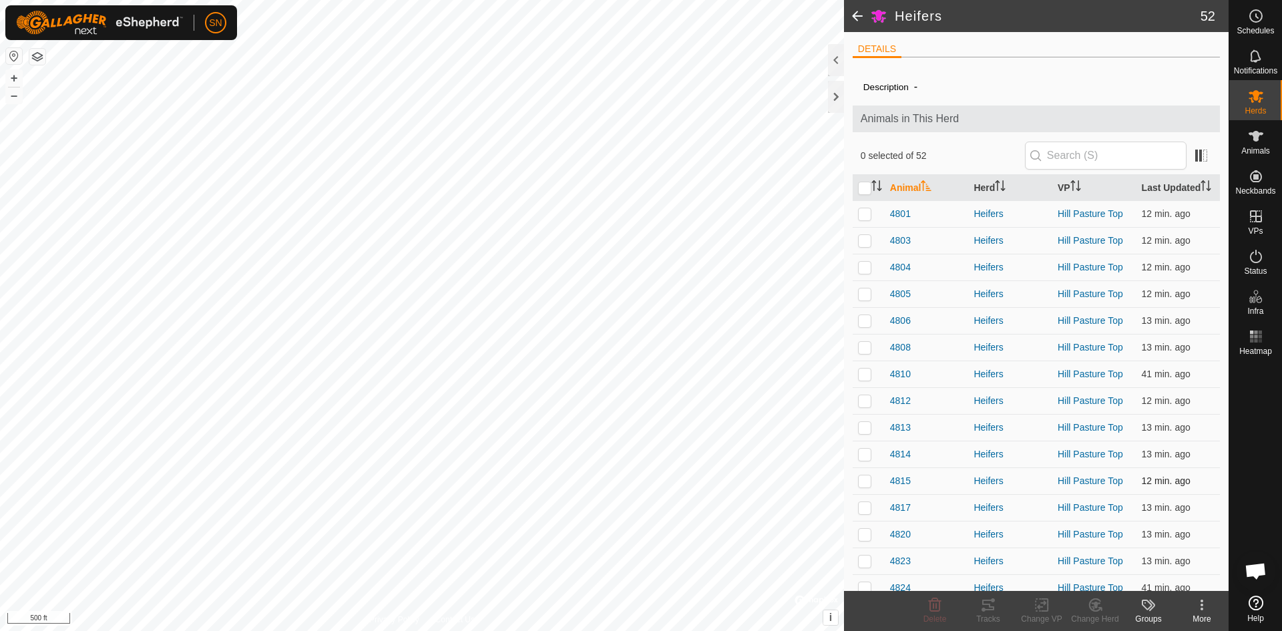
checkbox input "true"
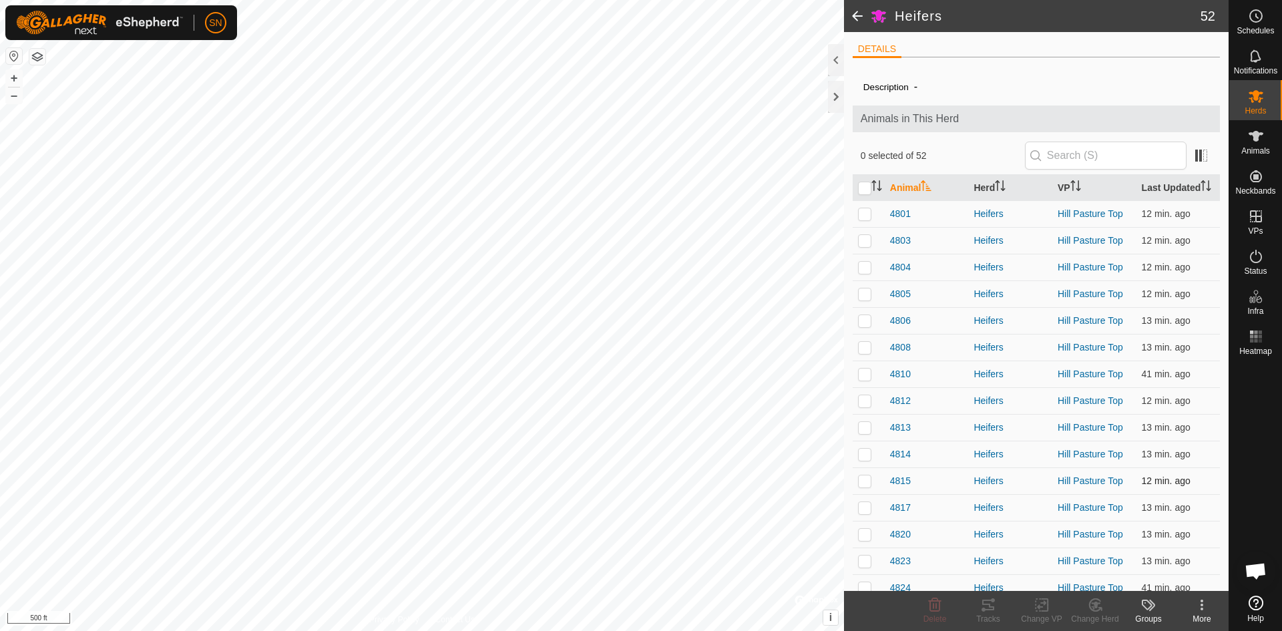
checkbox input "true"
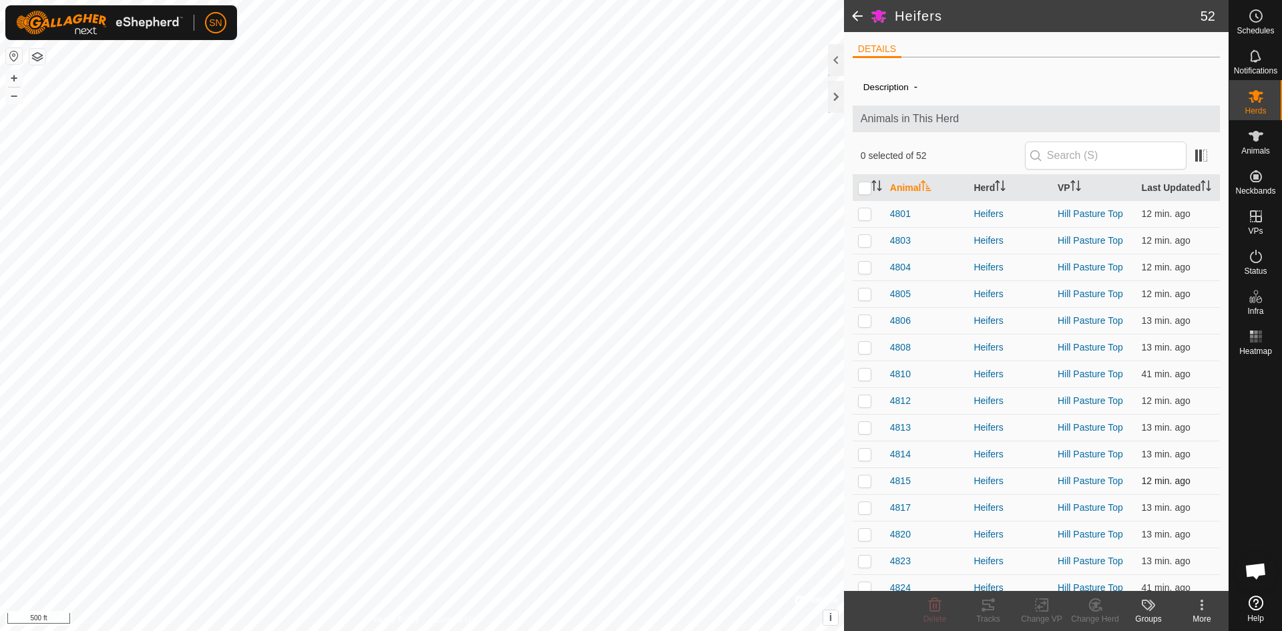
checkbox input "true"
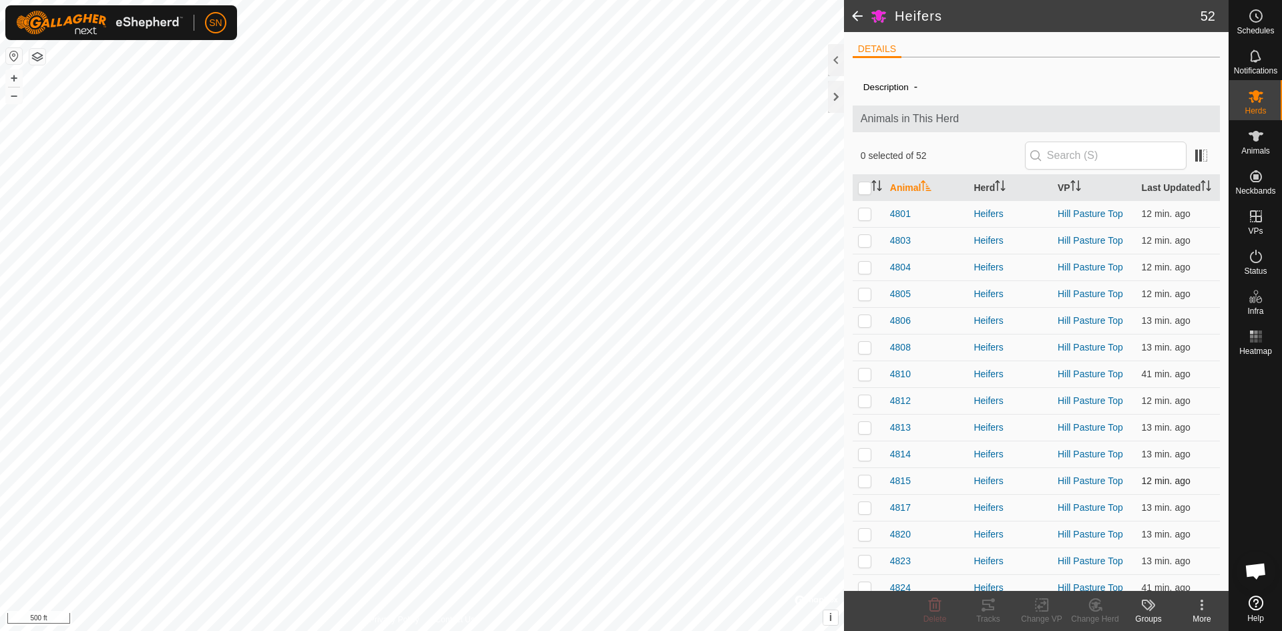
checkbox input "true"
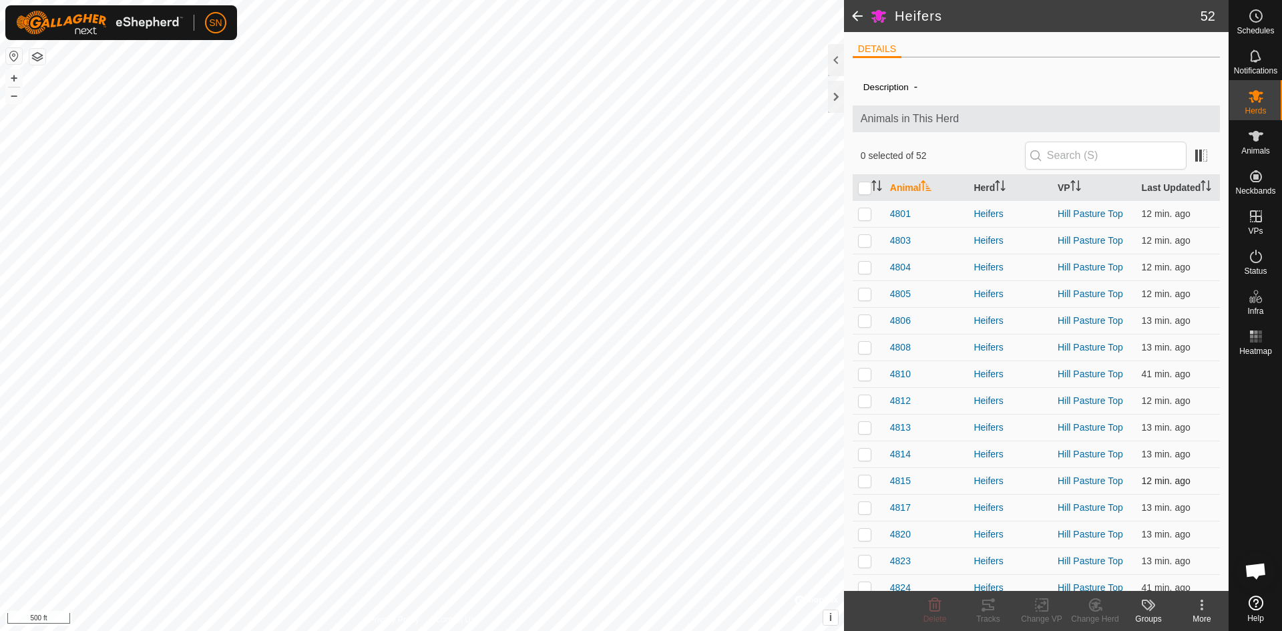
checkbox input "true"
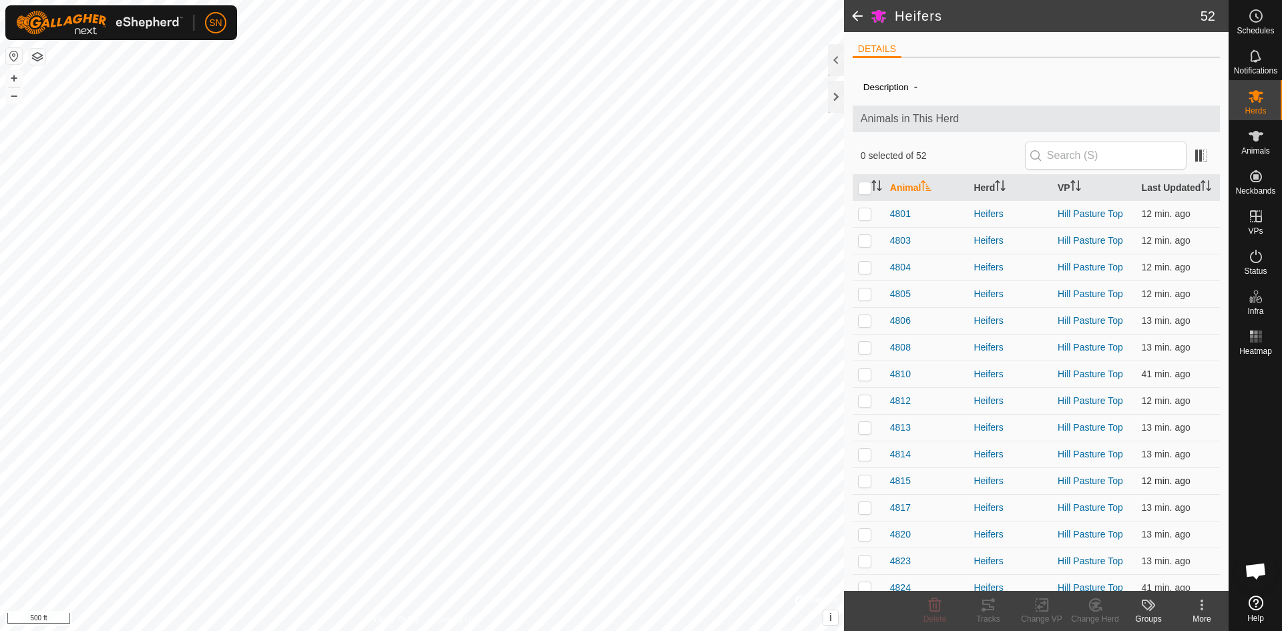
checkbox input "true"
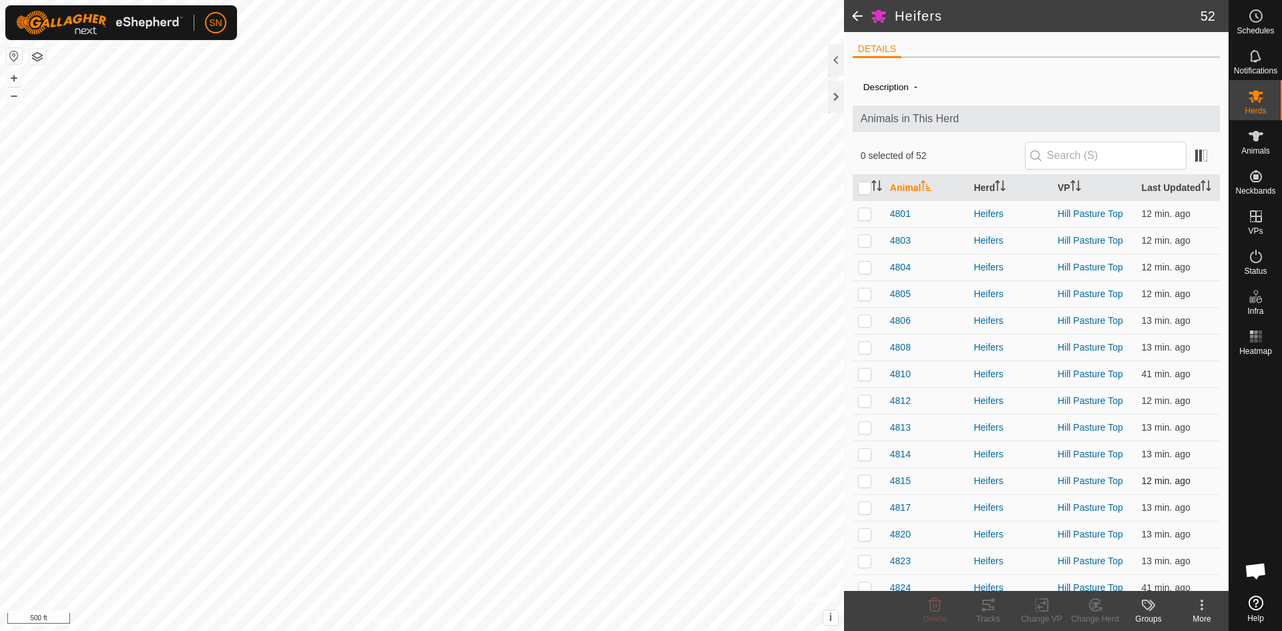
checkbox input "true"
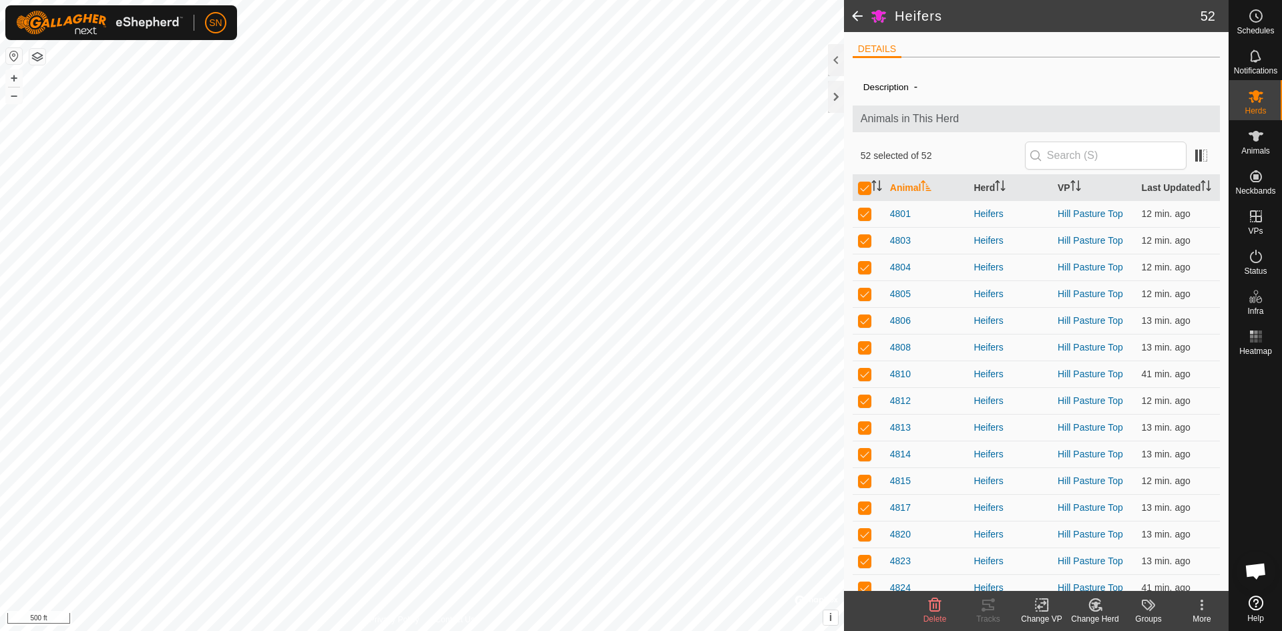
click at [1045, 612] on icon at bounding box center [1042, 605] width 17 height 16
click at [1073, 579] on link "Turn Off VP" at bounding box center [1082, 575] width 132 height 27
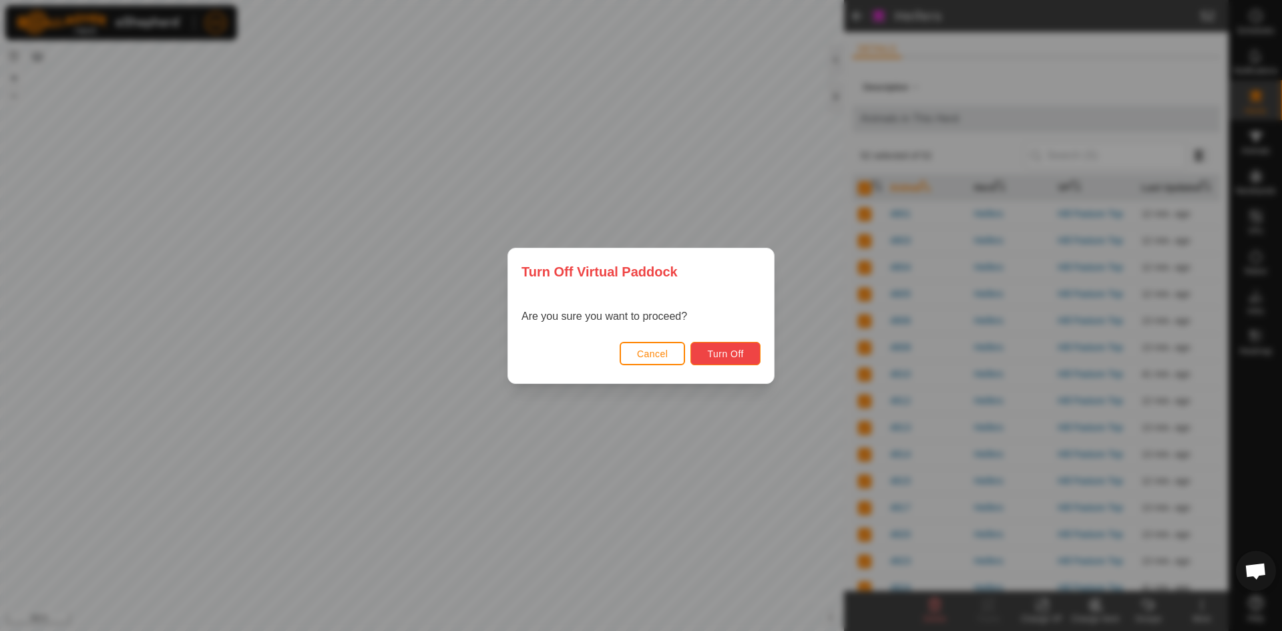
click at [737, 355] on span "Turn Off" at bounding box center [725, 354] width 37 height 11
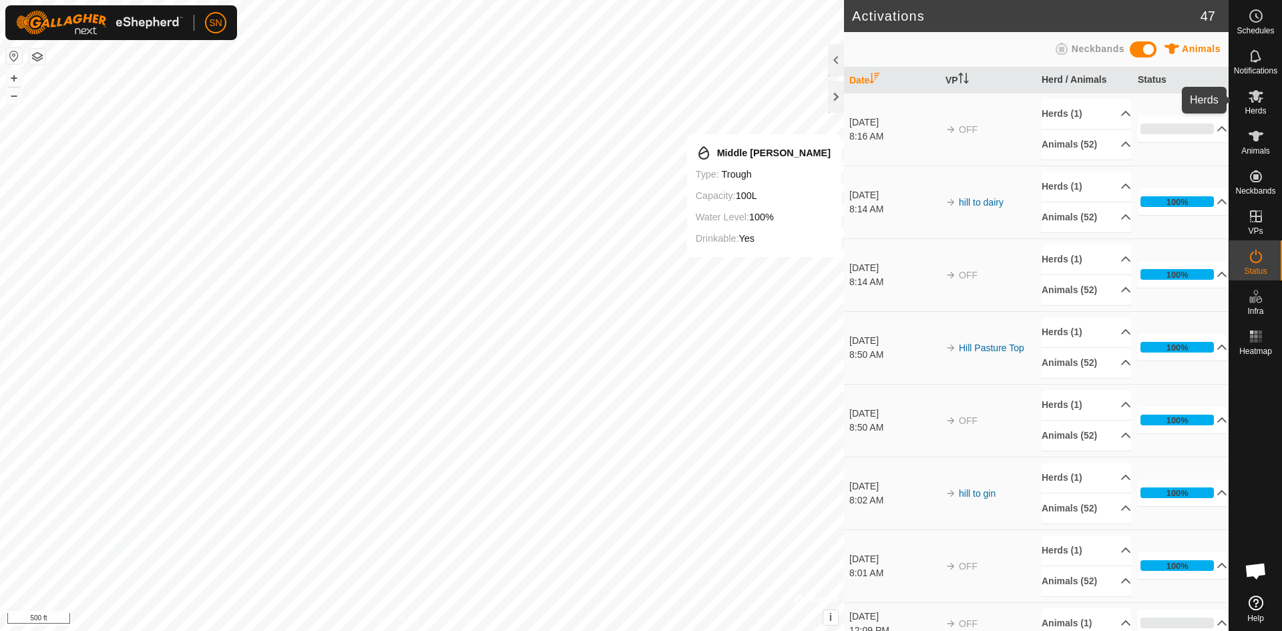
click at [1255, 104] on es-mob-svg-icon at bounding box center [1256, 95] width 24 height 21
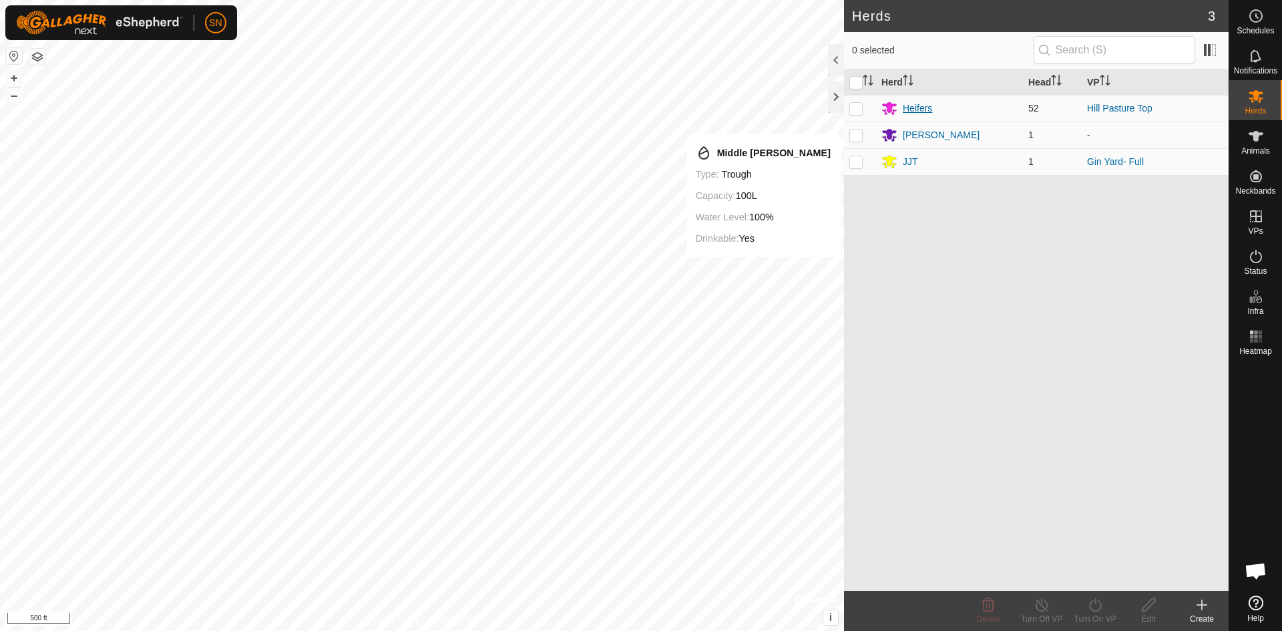
click at [908, 108] on div "Heifers" at bounding box center [917, 109] width 29 height 14
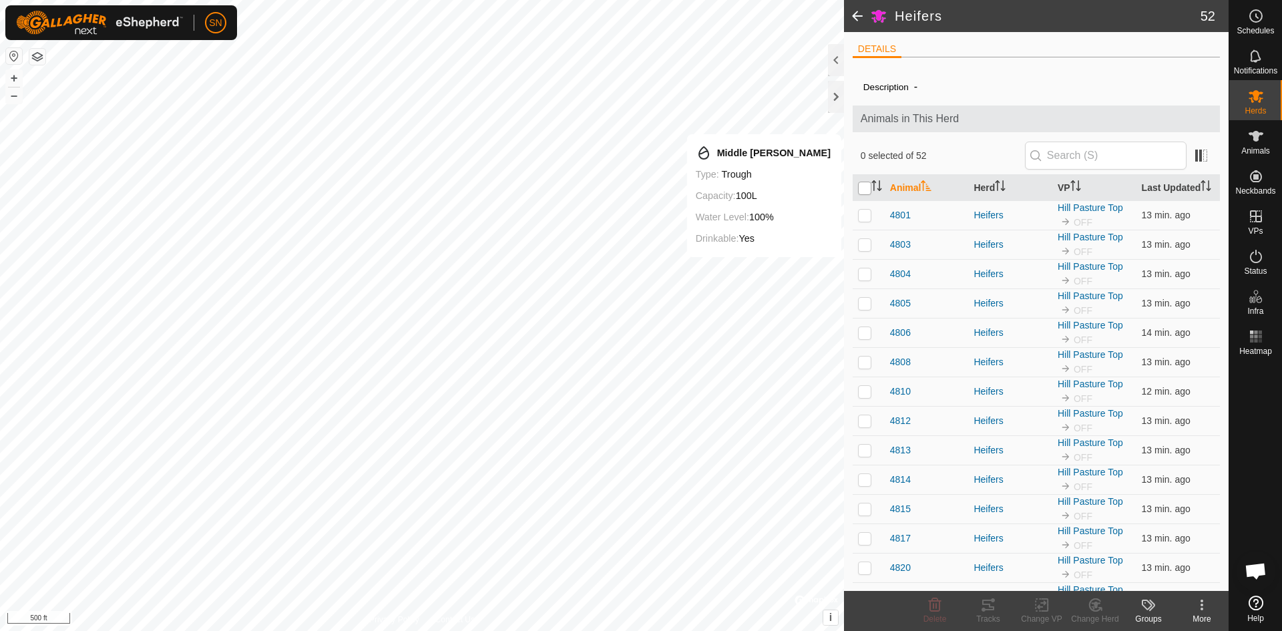
click at [861, 193] on input "checkbox" at bounding box center [864, 188] width 13 height 13
checkbox input "true"
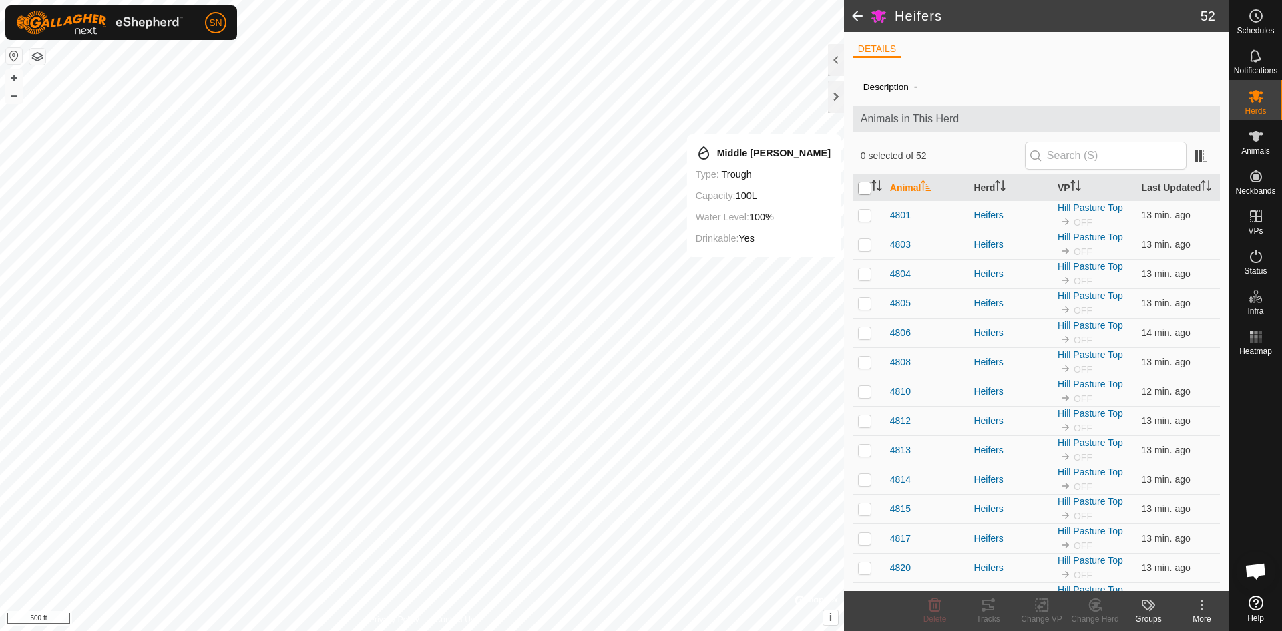
checkbox input "true"
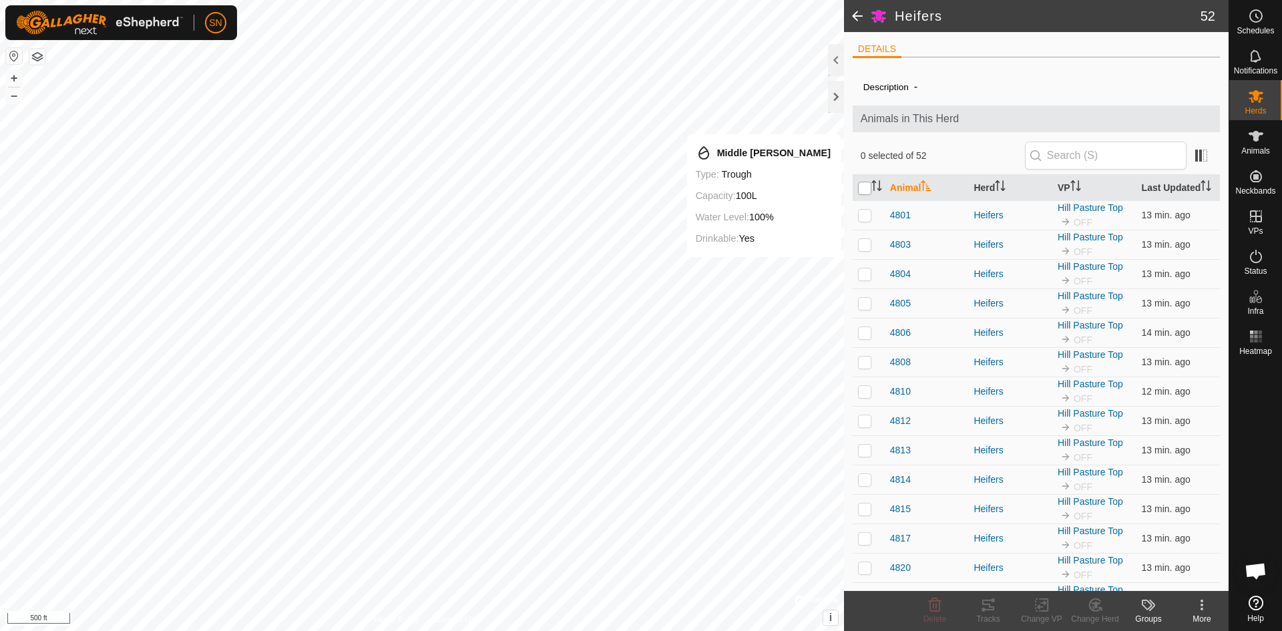
checkbox input "true"
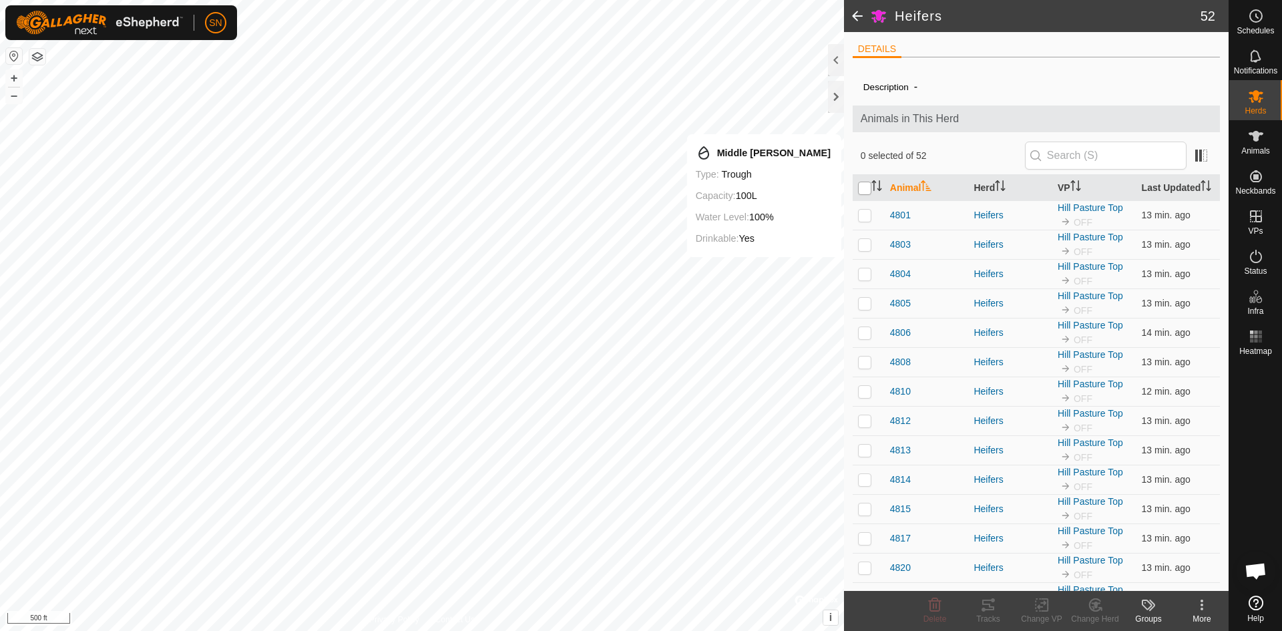
checkbox input "true"
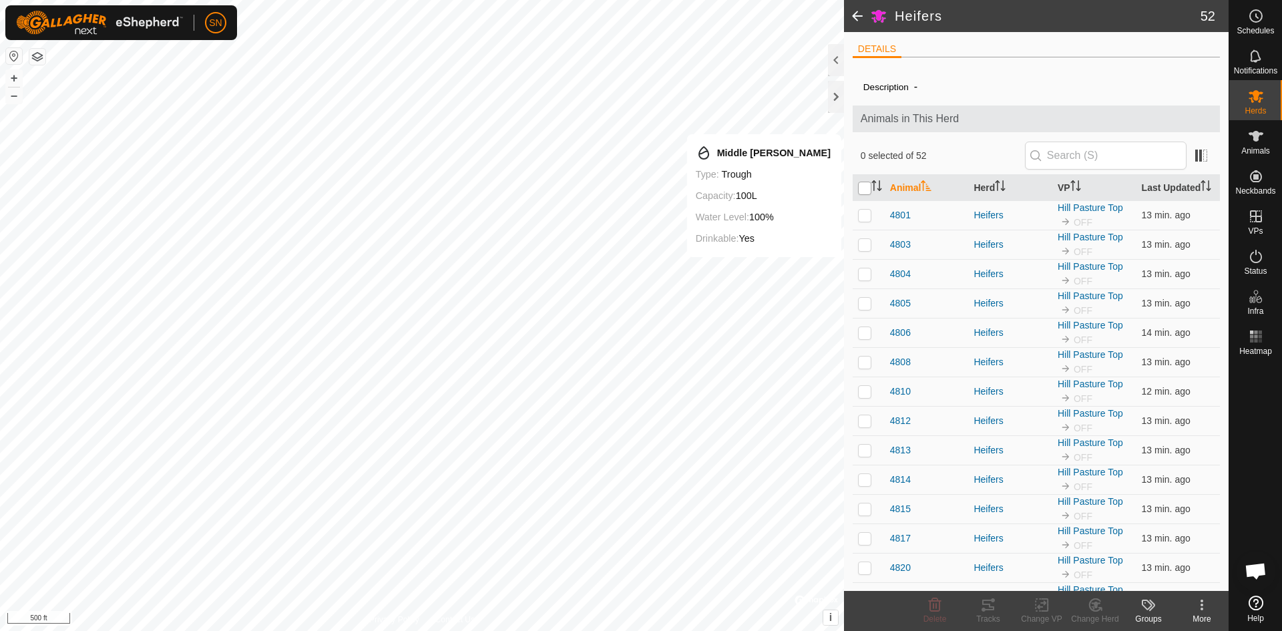
checkbox input "true"
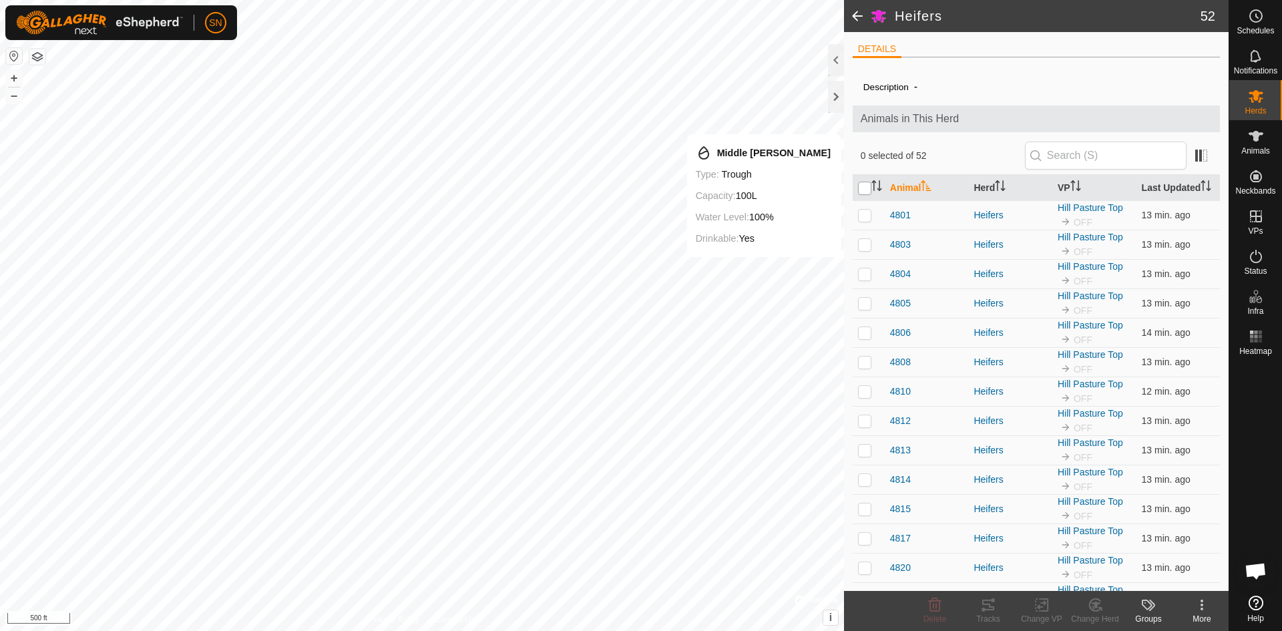
checkbox input "true"
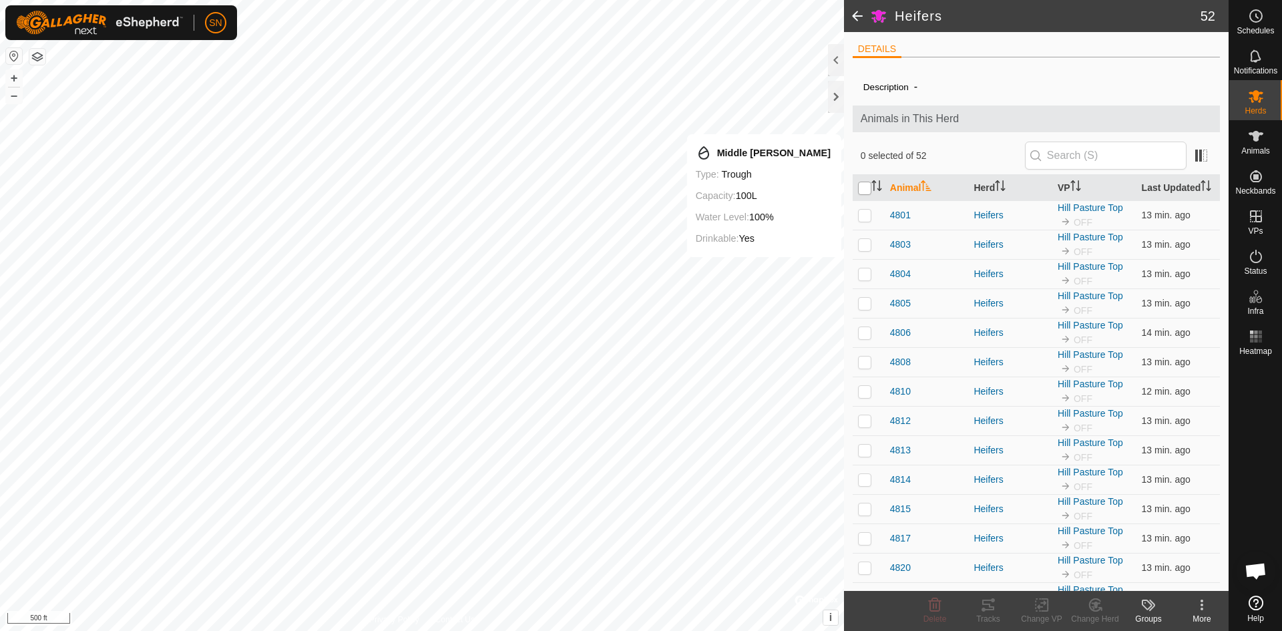
checkbox input "true"
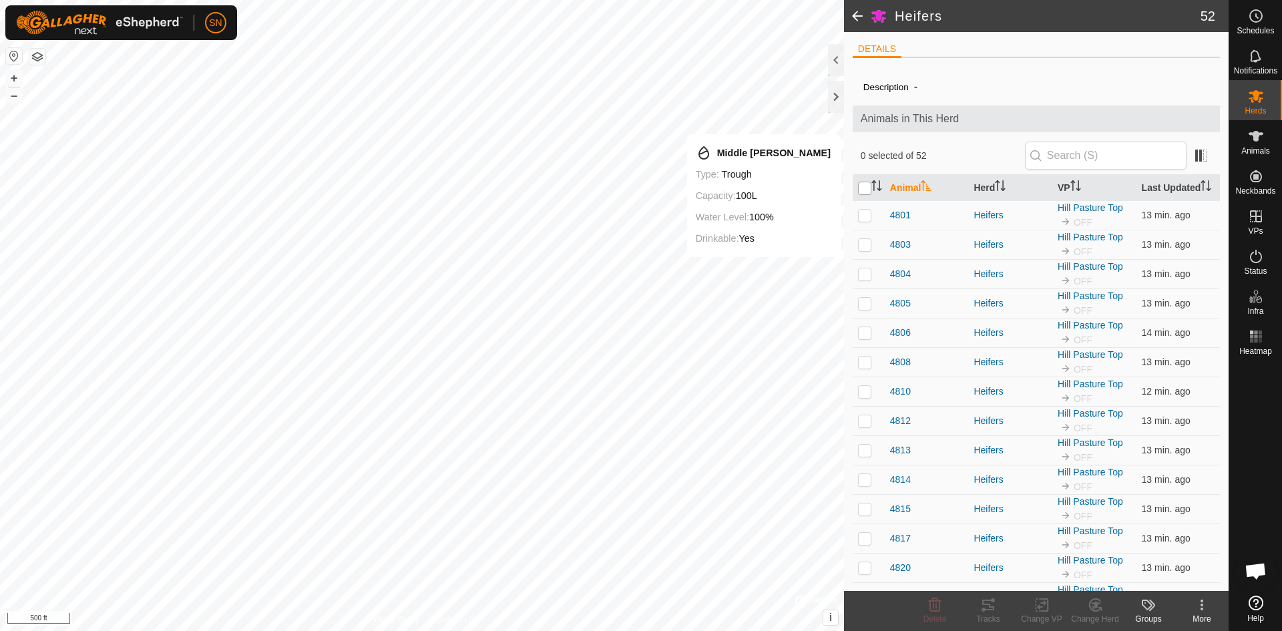
checkbox input "true"
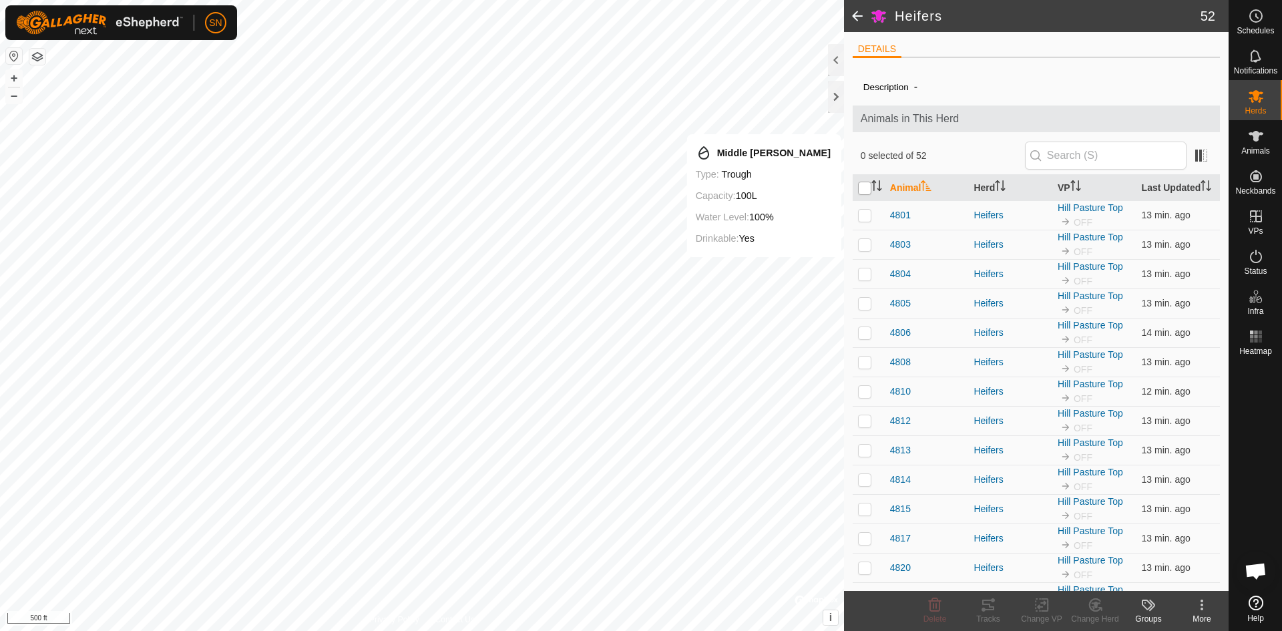
checkbox input "true"
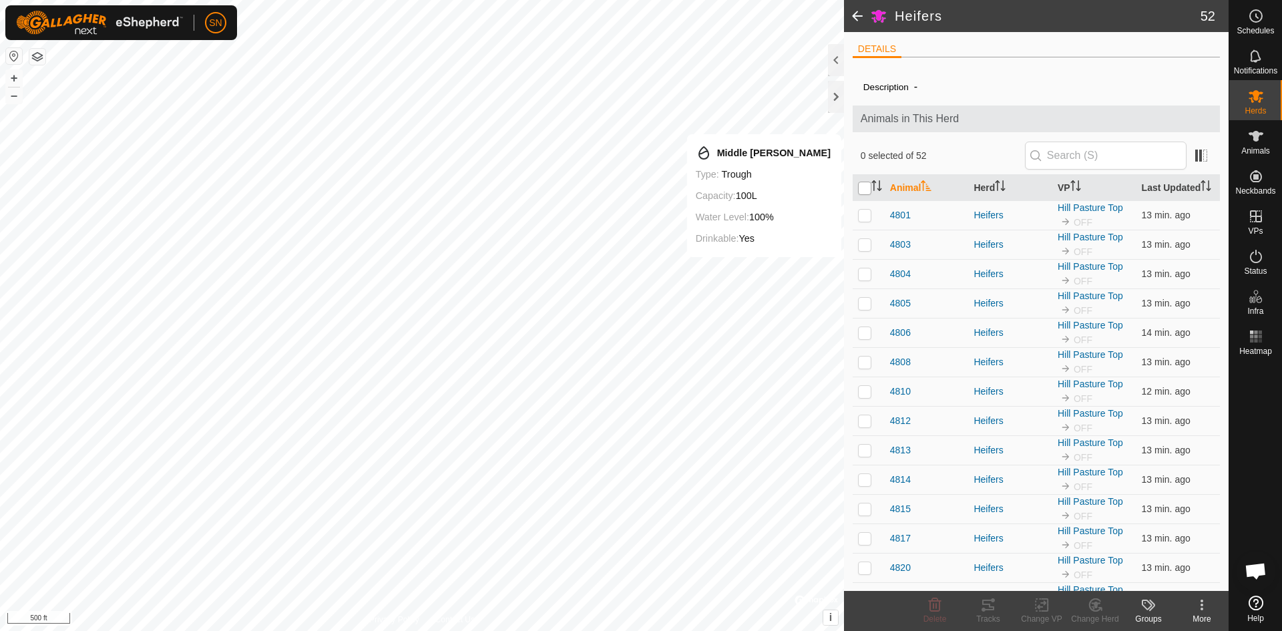
checkbox input "true"
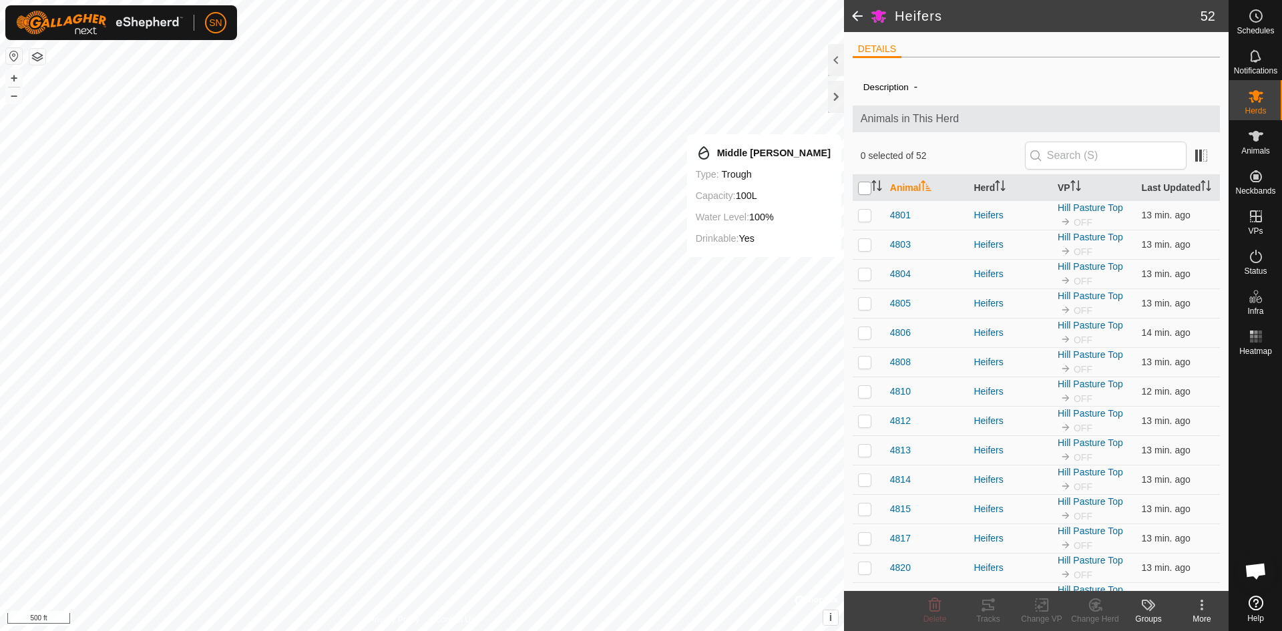
checkbox input "true"
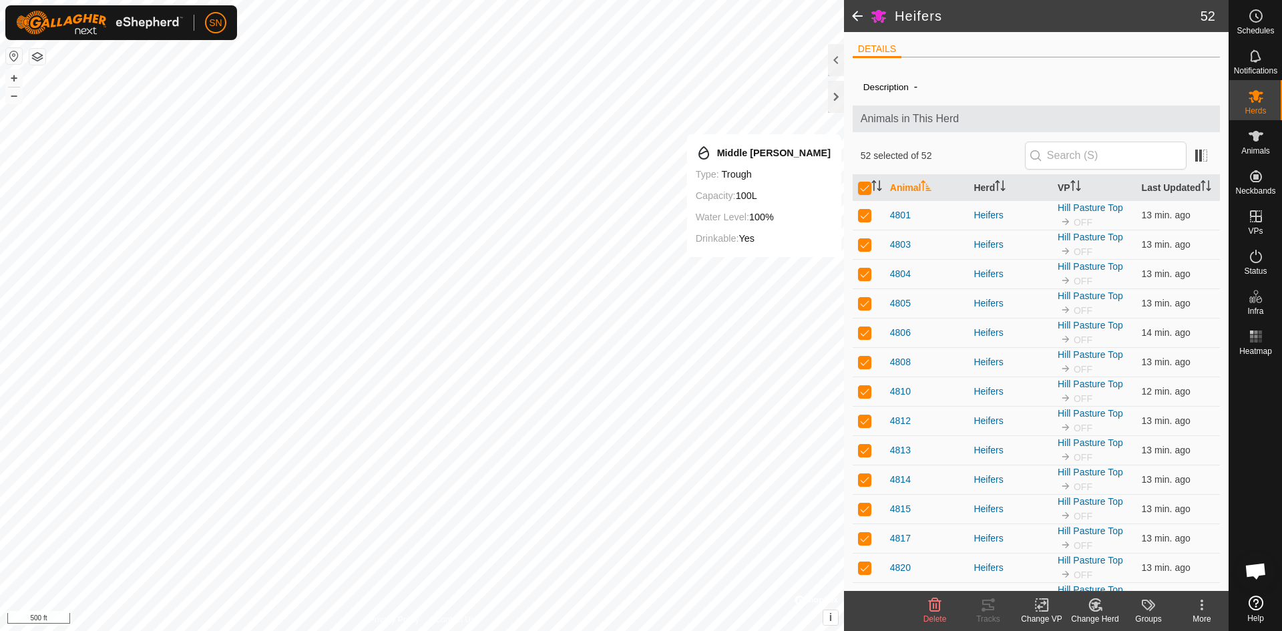
click at [1049, 609] on icon at bounding box center [1042, 605] width 17 height 16
click at [1059, 549] on link "Choose VP..." at bounding box center [1082, 547] width 132 height 27
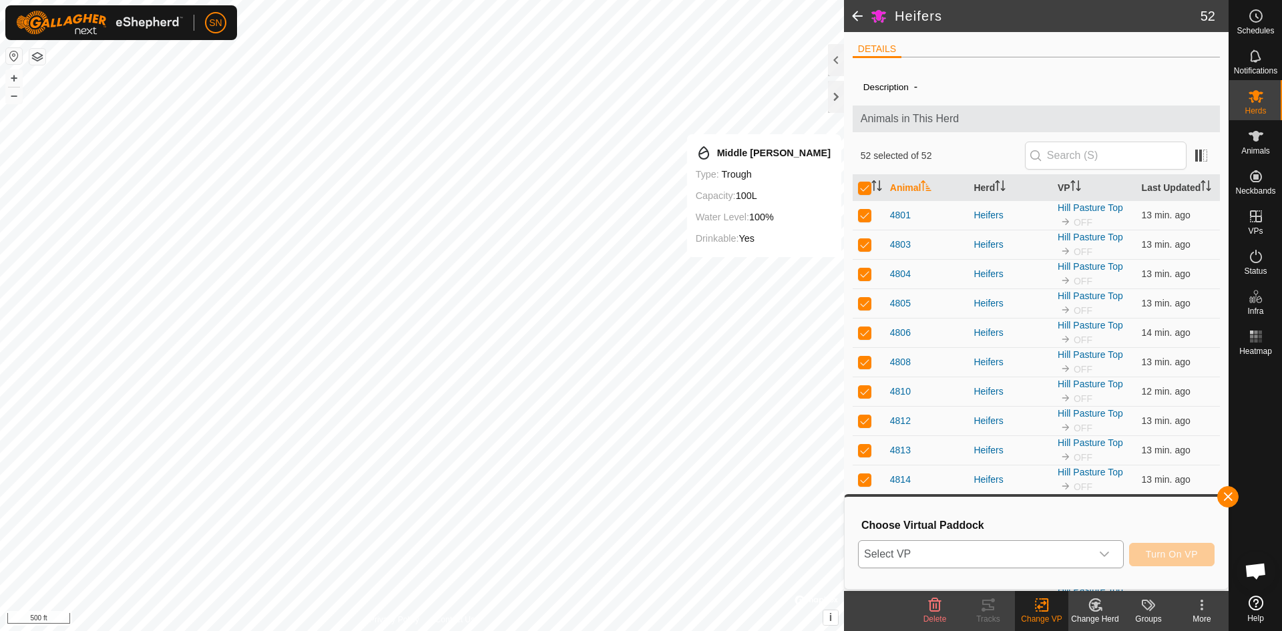
click at [1105, 549] on icon "dropdown trigger" at bounding box center [1104, 554] width 11 height 11
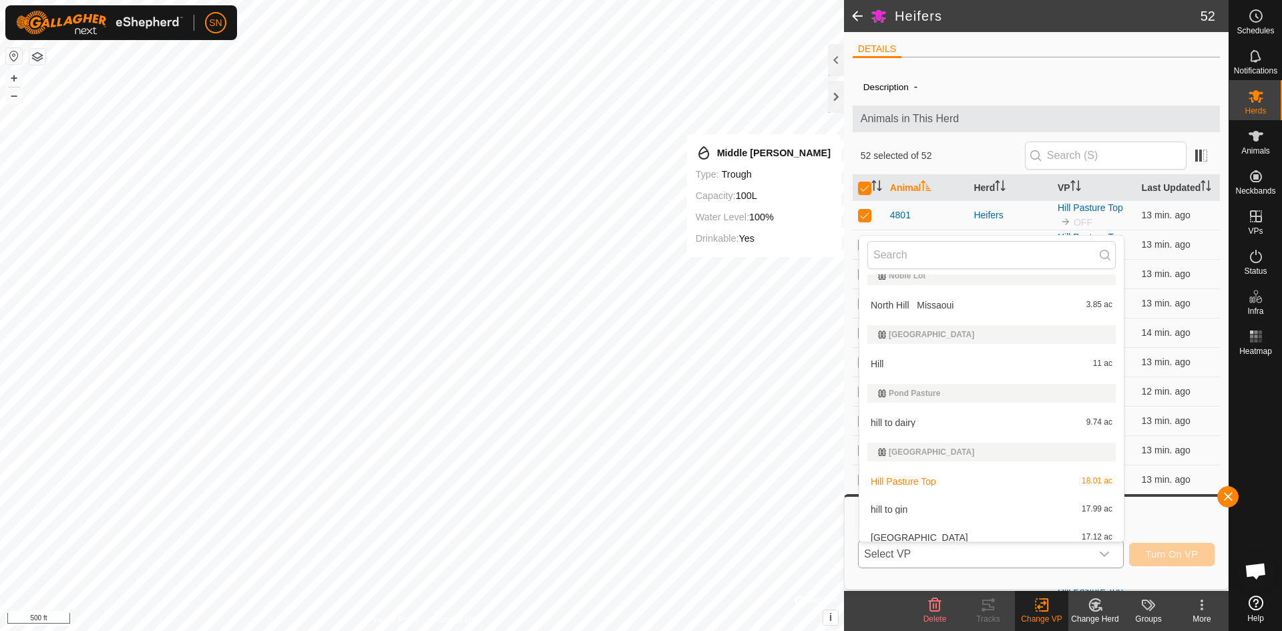
scroll to position [339, 0]
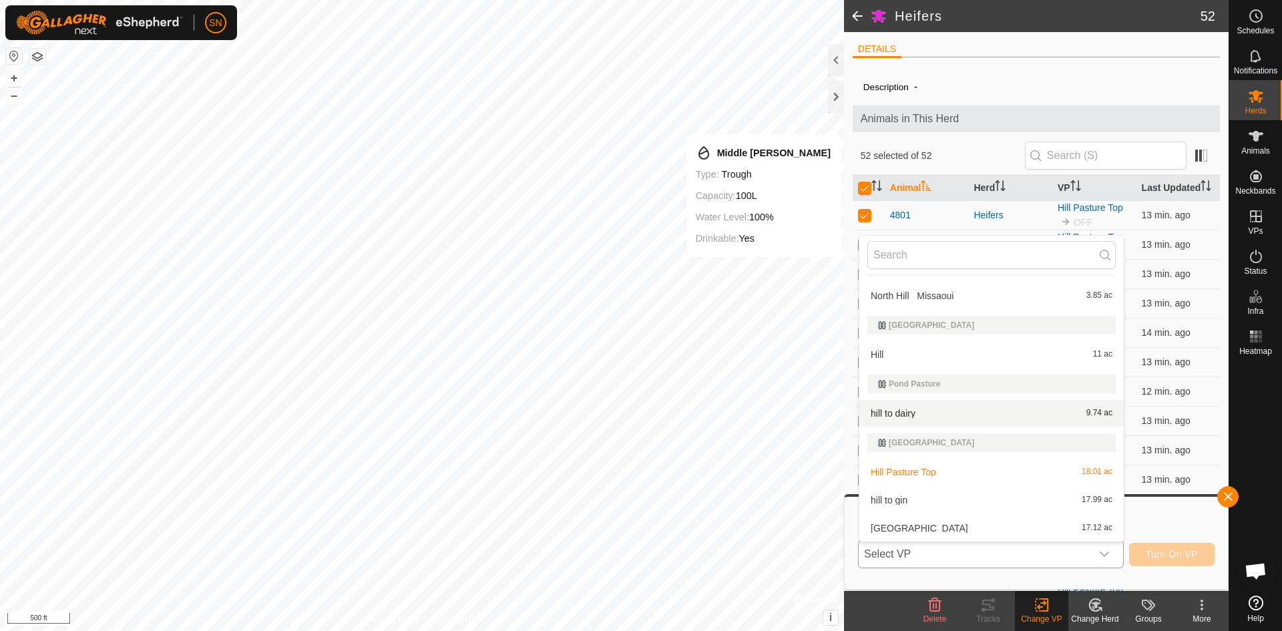
click at [915, 411] on li "hill to dairy 9.74 ac" at bounding box center [992, 413] width 264 height 27
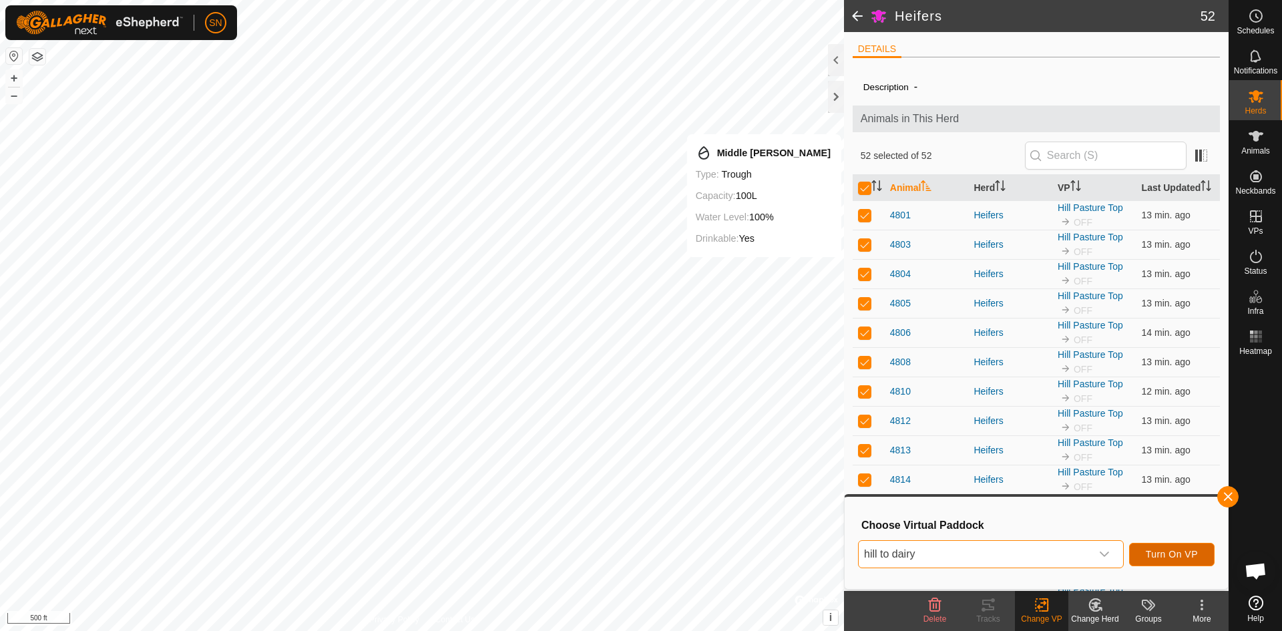
click at [1165, 553] on span "Turn On VP" at bounding box center [1172, 554] width 52 height 11
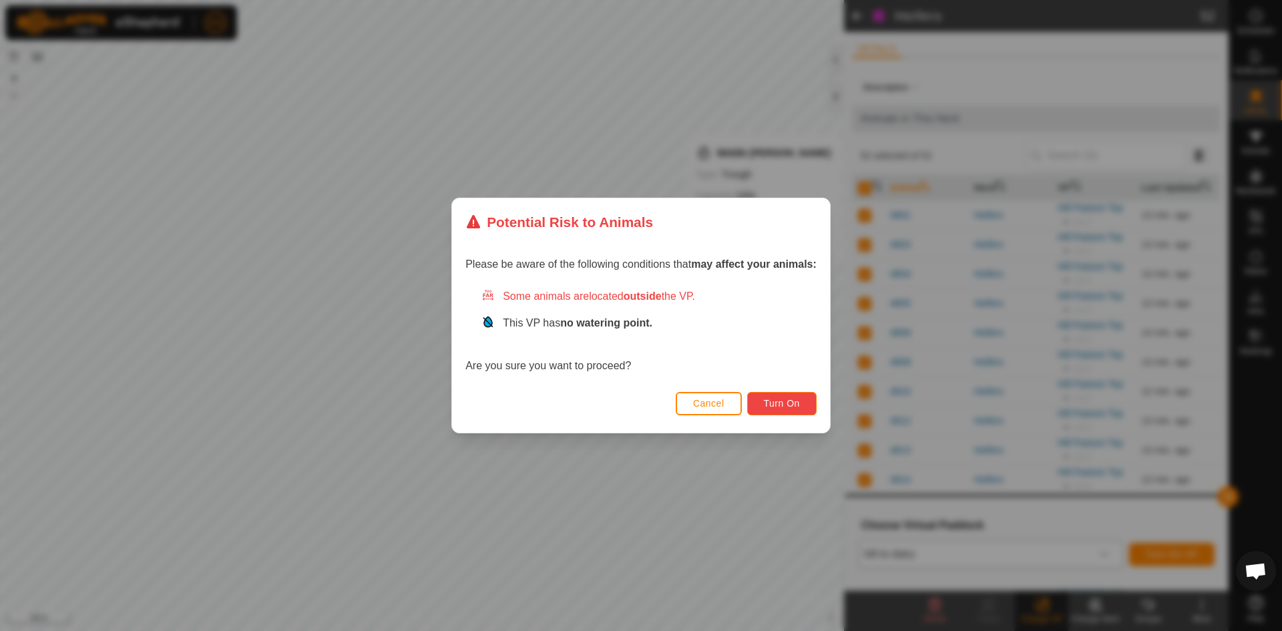
click at [783, 400] on span "Turn On" at bounding box center [782, 403] width 36 height 11
